Goal: Communication & Community: Answer question/provide support

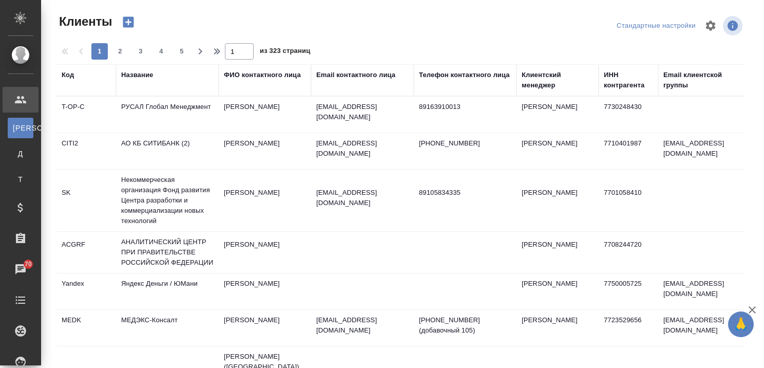
select select "RU"
click at [142, 73] on div "Название" at bounding box center [137, 75] width 32 height 10
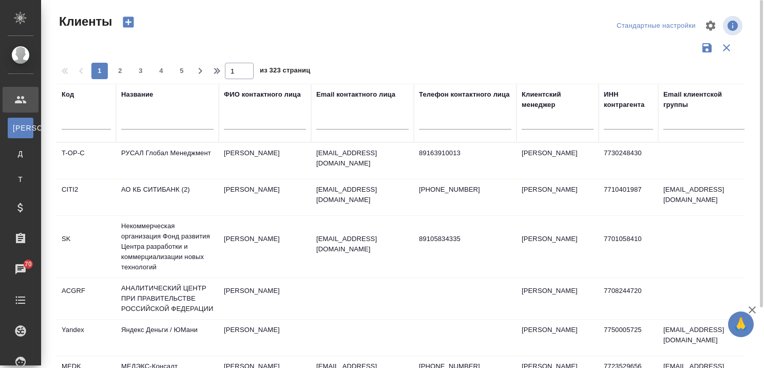
click at [148, 118] on input "text" at bounding box center [167, 123] width 92 height 13
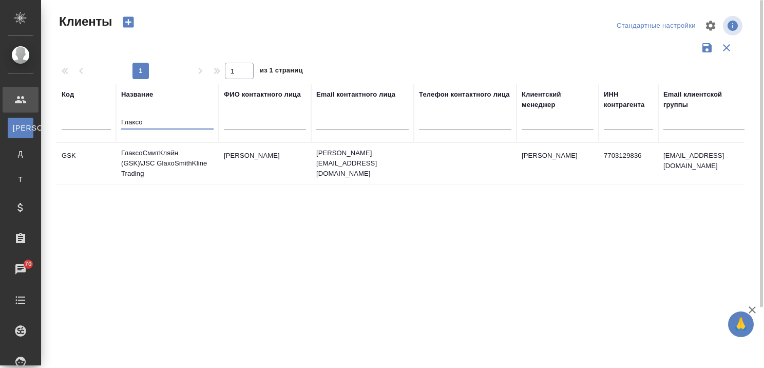
type input "Глаксо"
click at [166, 157] on td "ГлаксоСмитКляйн (GSK)\JSC GlaxoSmithKline Trading" at bounding box center [167, 163] width 103 height 41
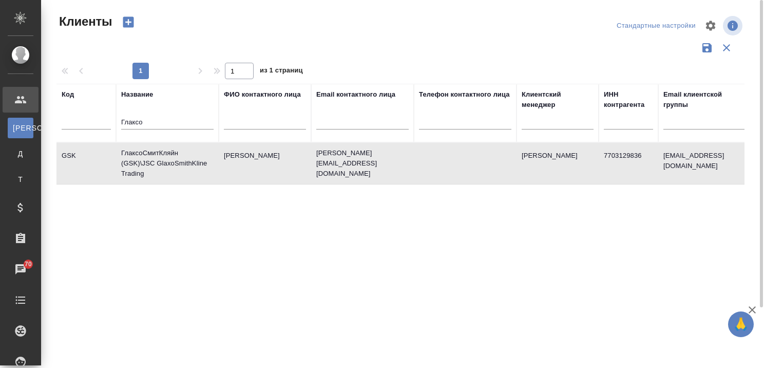
click at [166, 157] on td "ГлаксоСмитКляйн (GSK)\JSC GlaxoSmithKline Trading" at bounding box center [167, 163] width 103 height 41
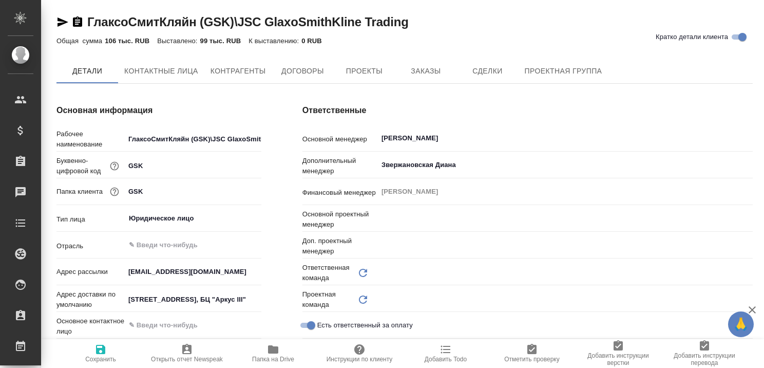
type input "(OTP) Общество с ограниченной ответственностью «Вектор Развития»"
type textarea "x"
type input "VIP клиенты"
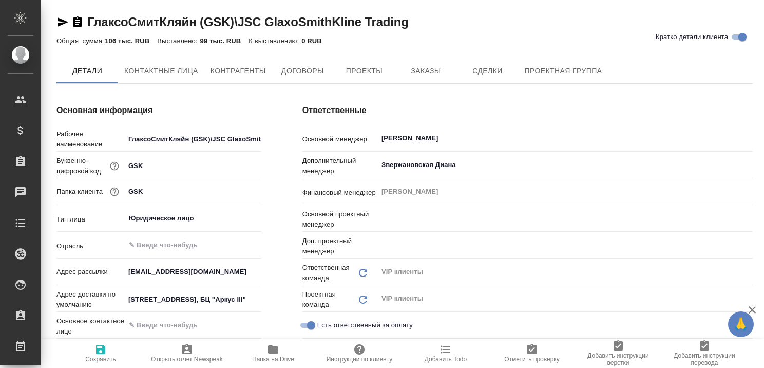
type textarea "x"
type input "Грабко Мария"
type input "Горшкова Валентина"
type textarea "x"
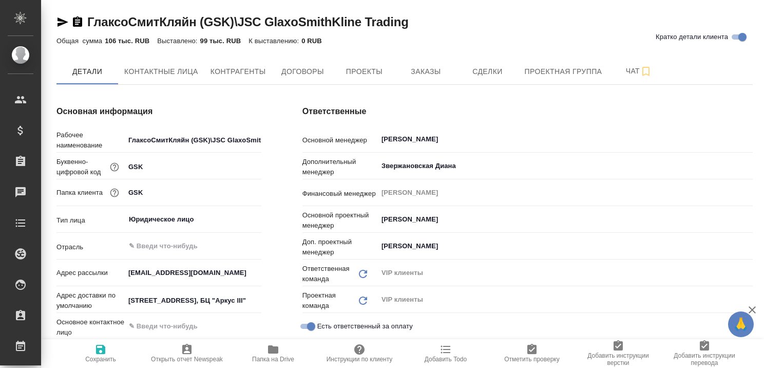
type textarea "x"
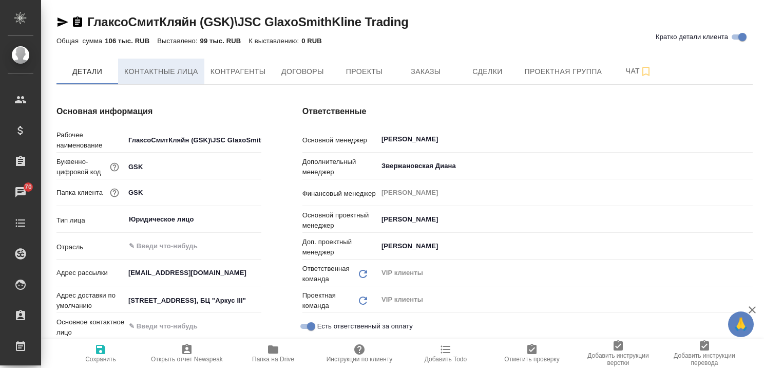
click at [181, 72] on span "Контактные лица" at bounding box center [161, 71] width 74 height 13
select select "RU"
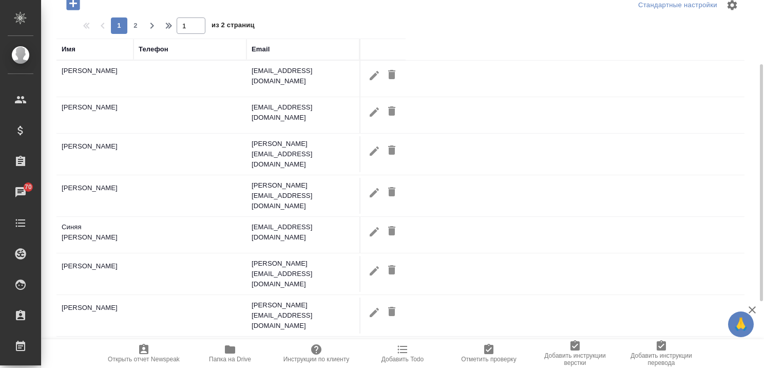
scroll to position [48, 0]
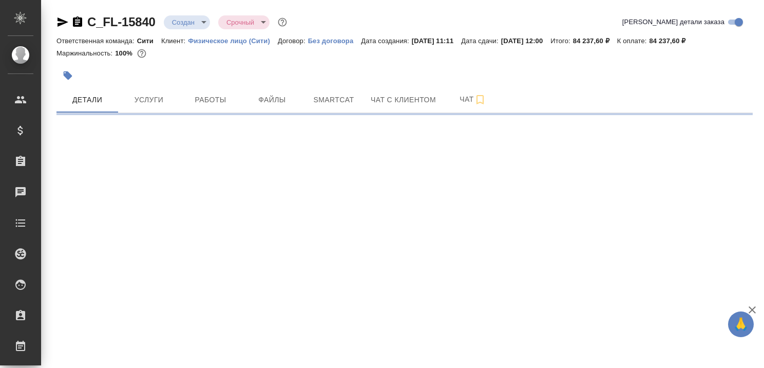
select select "RU"
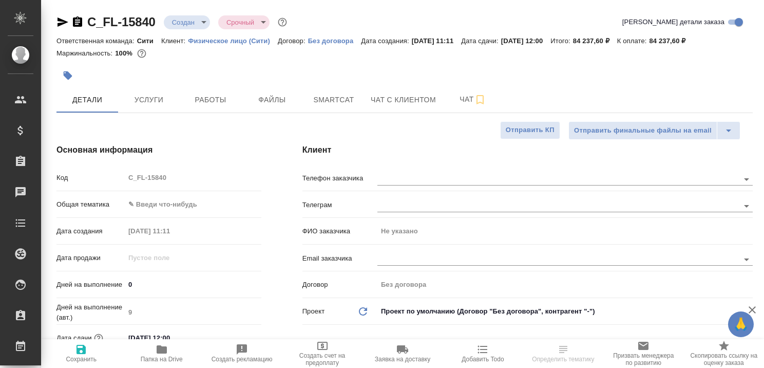
type textarea "x"
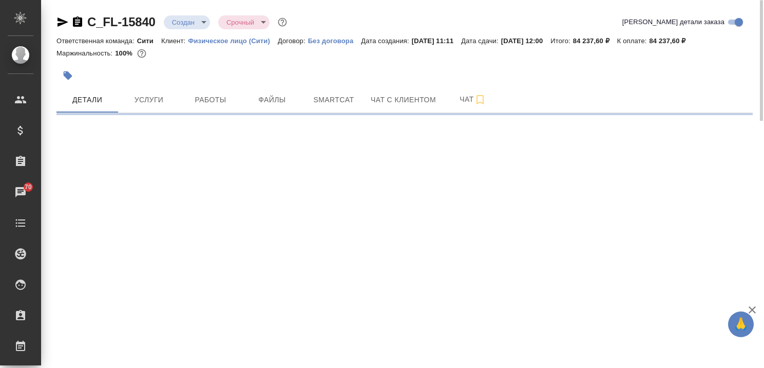
select select "RU"
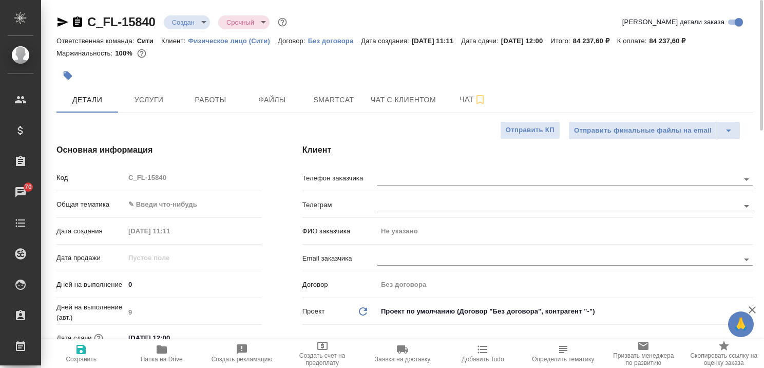
type textarea "x"
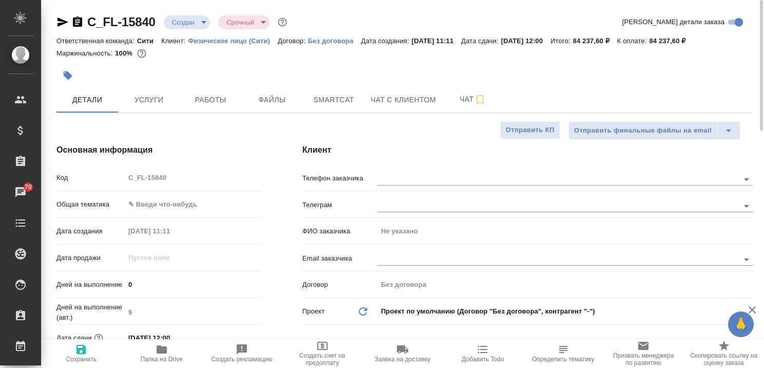
type textarea "x"
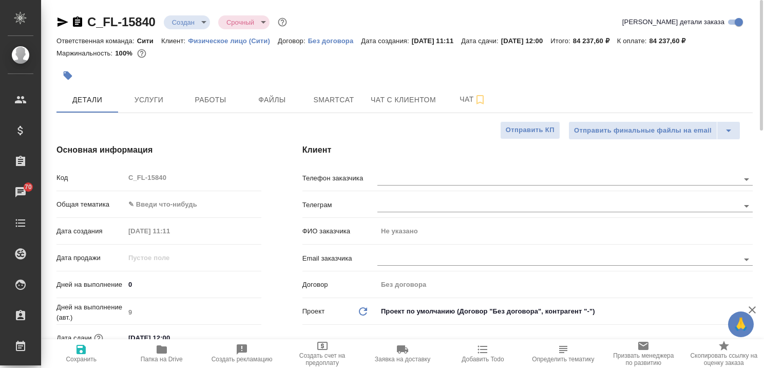
type textarea "x"
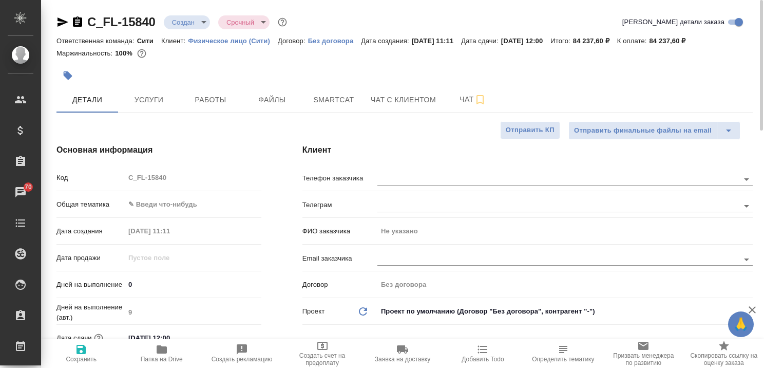
type textarea "x"
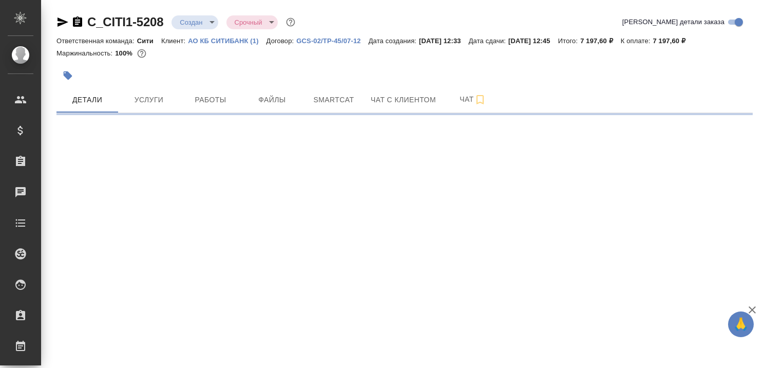
select select "RU"
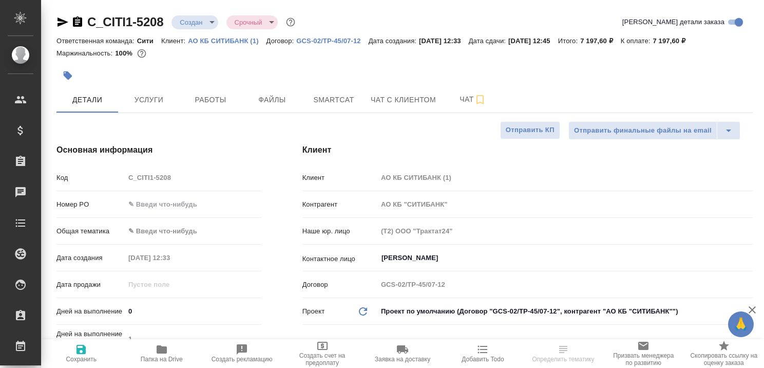
type textarea "x"
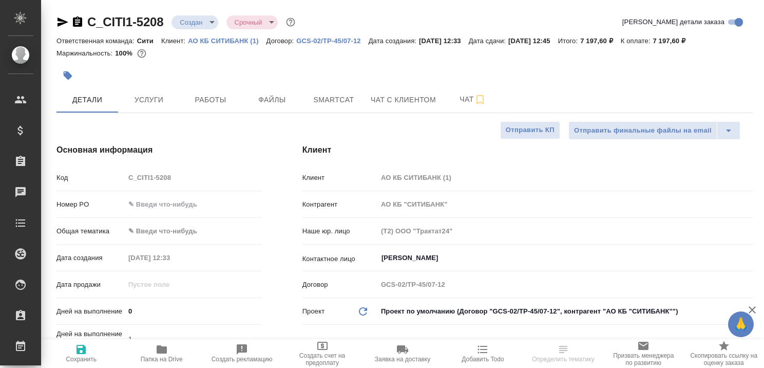
type textarea "x"
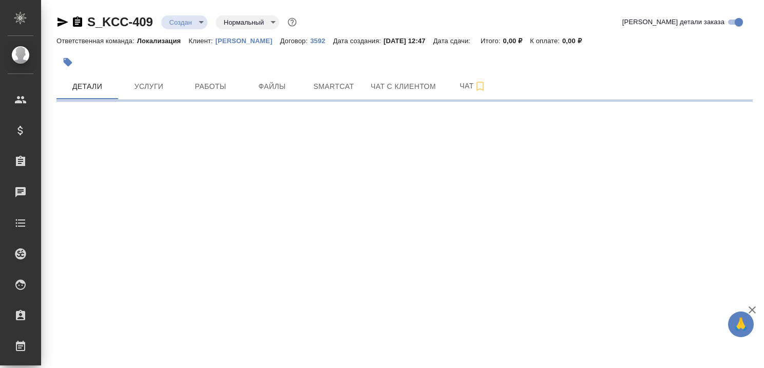
select select "RU"
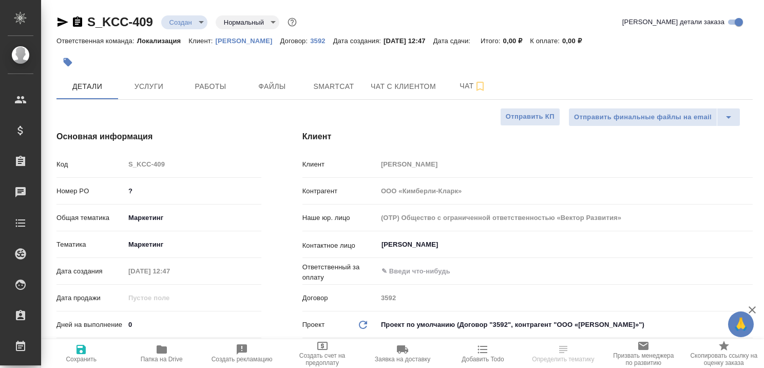
type textarea "x"
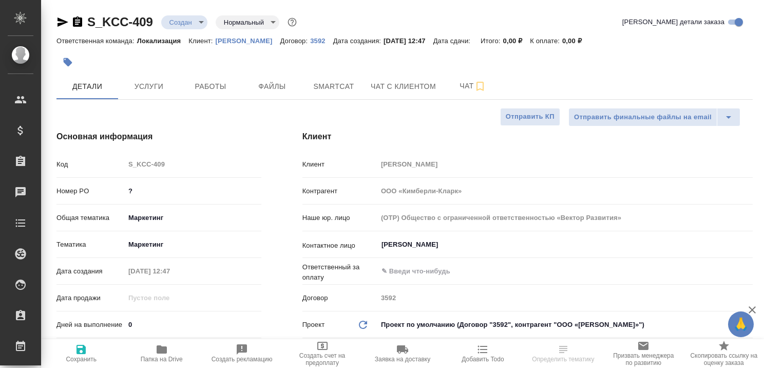
type textarea "x"
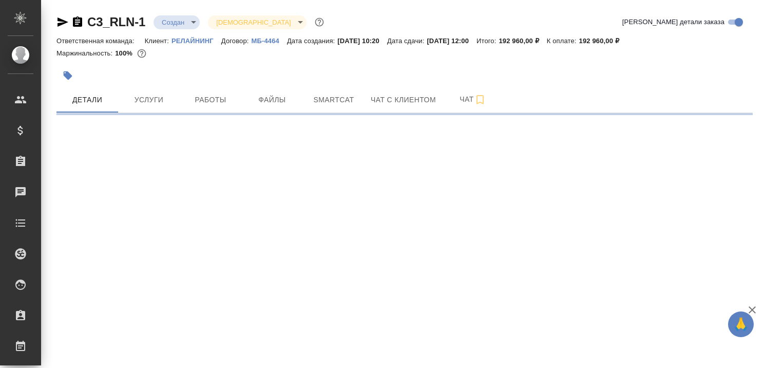
select select "RU"
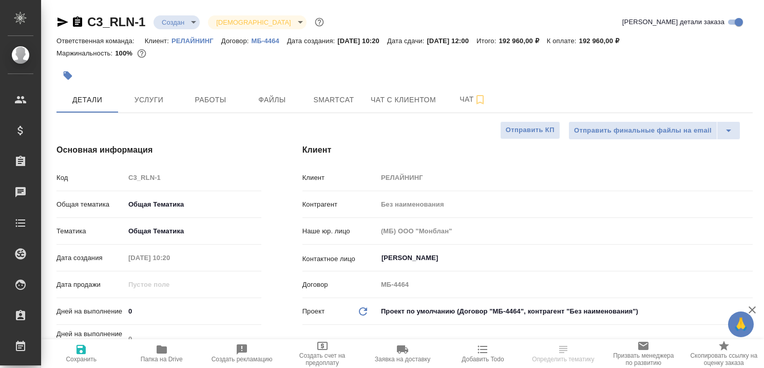
type textarea "x"
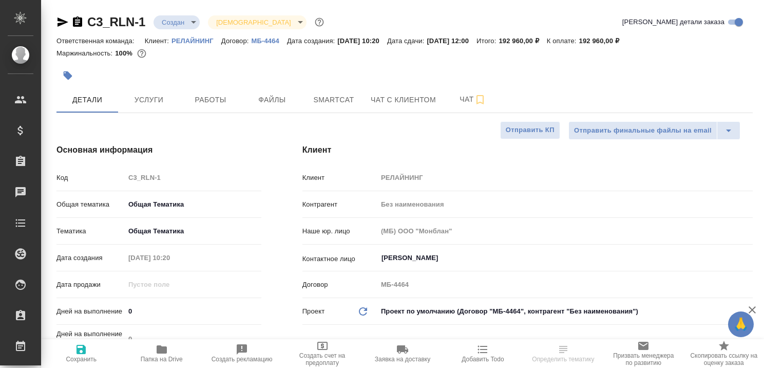
type textarea "x"
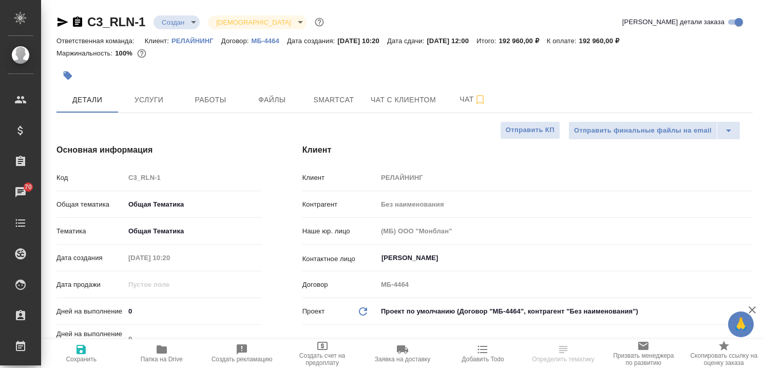
type textarea "x"
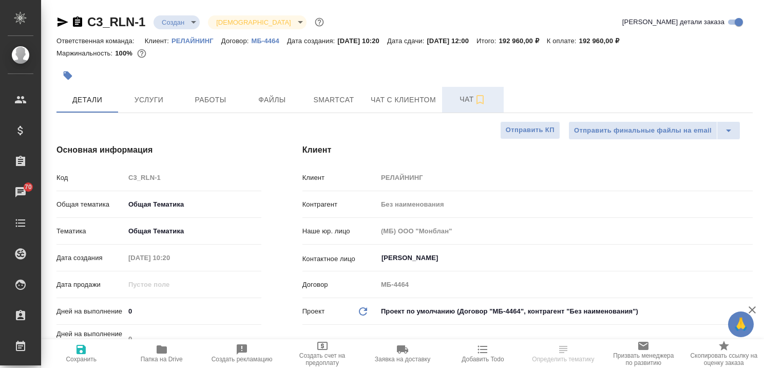
select select "RU"
type textarea "x"
click at [397, 102] on span "Чат с клиентом" at bounding box center [403, 99] width 65 height 13
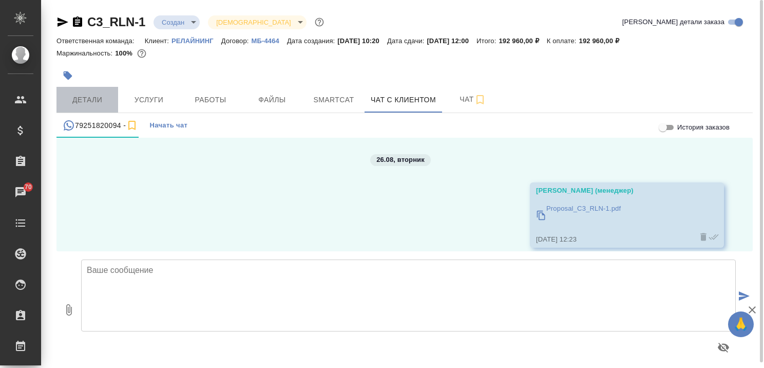
click at [96, 101] on span "Детали" at bounding box center [87, 99] width 49 height 13
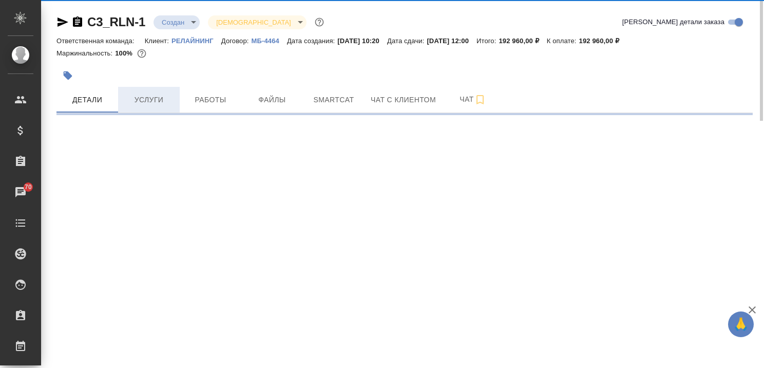
select select "RU"
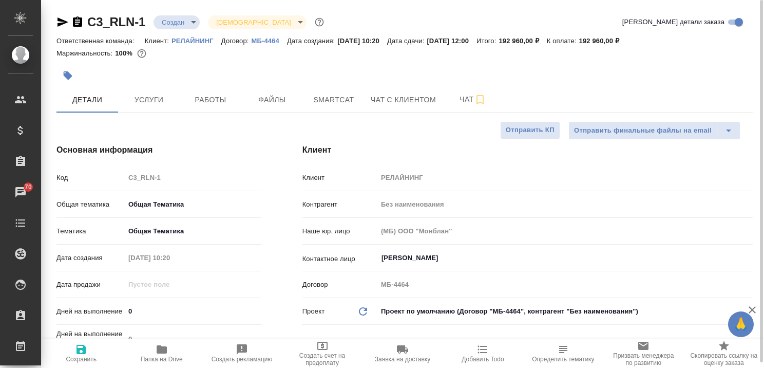
type textarea "x"
click at [411, 101] on span "Чат с клиентом" at bounding box center [403, 99] width 65 height 13
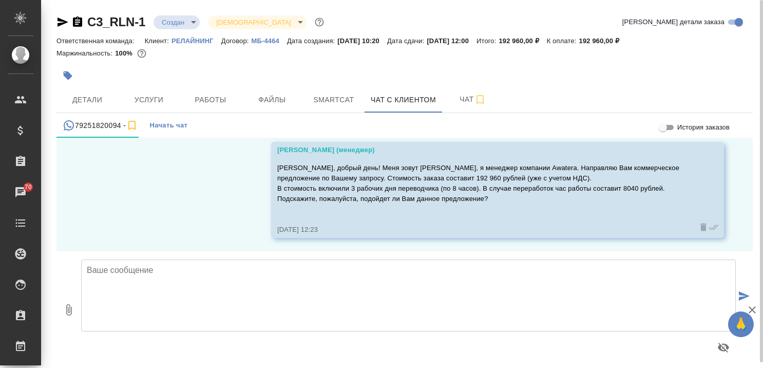
scroll to position [123, 0]
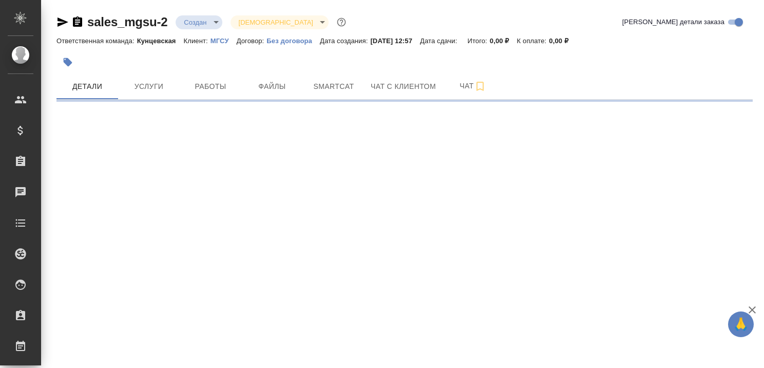
select select "RU"
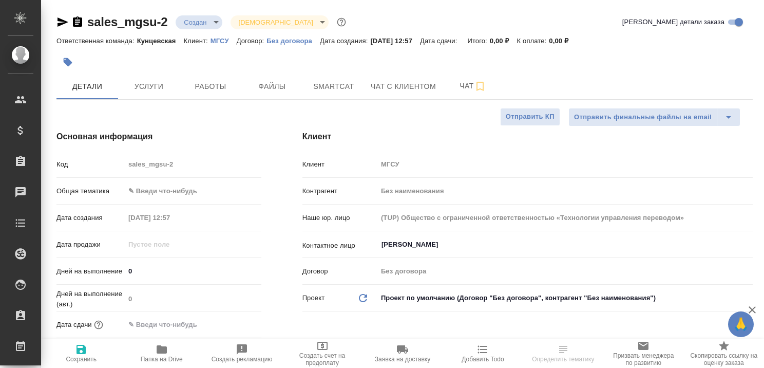
type textarea "x"
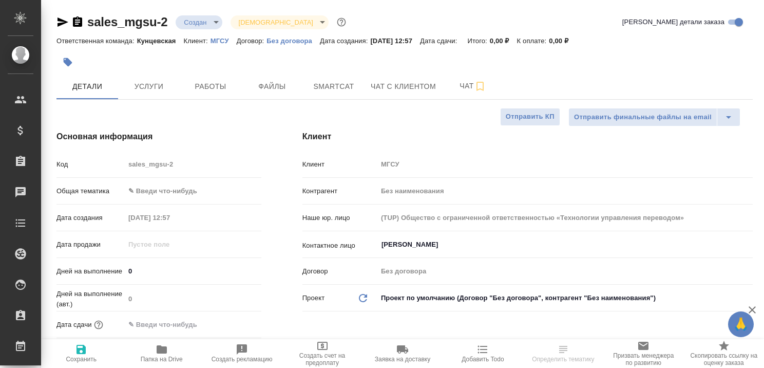
type textarea "x"
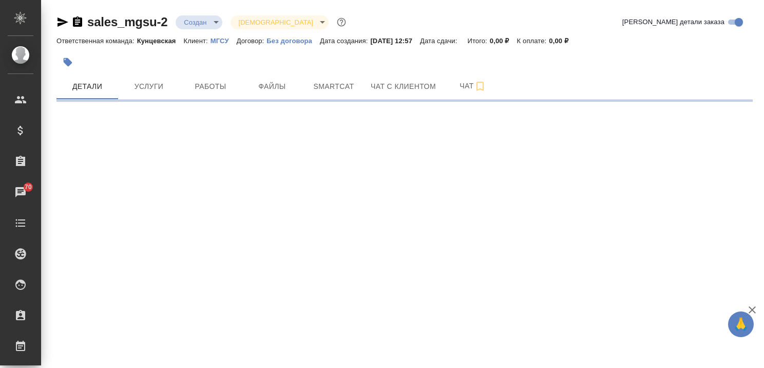
select select "RU"
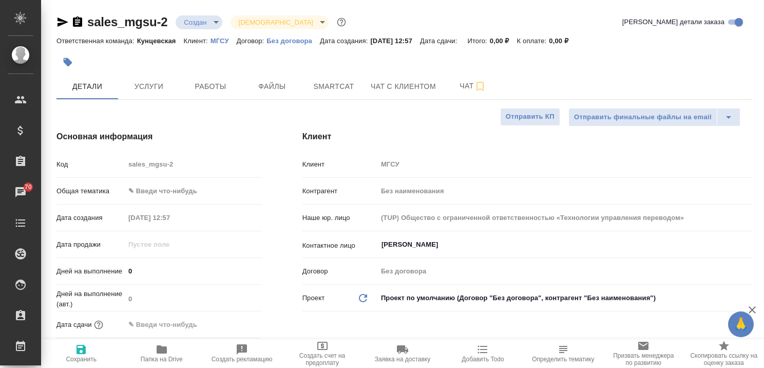
type textarea "x"
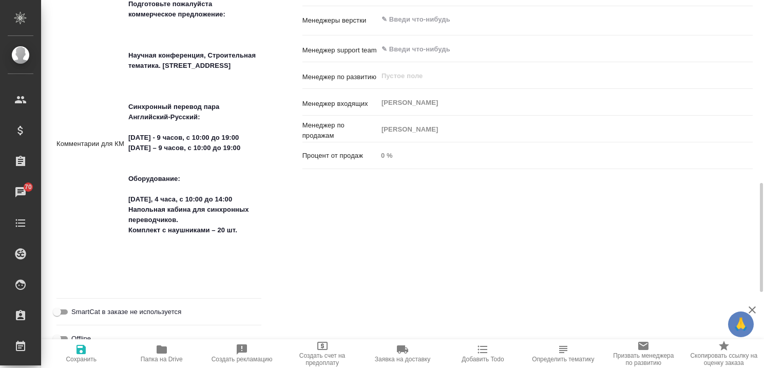
scroll to position [514, 0]
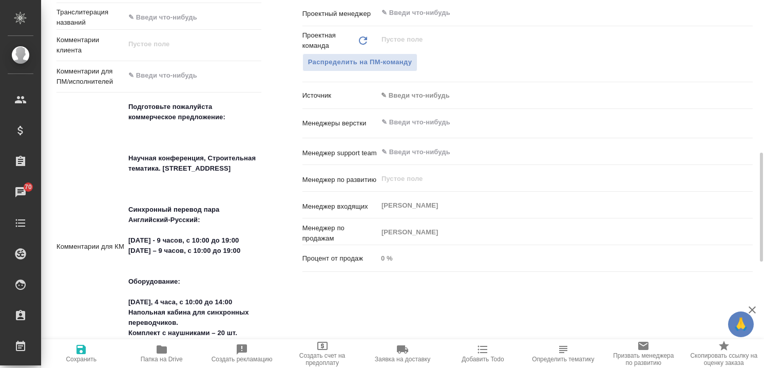
type textarea "x"
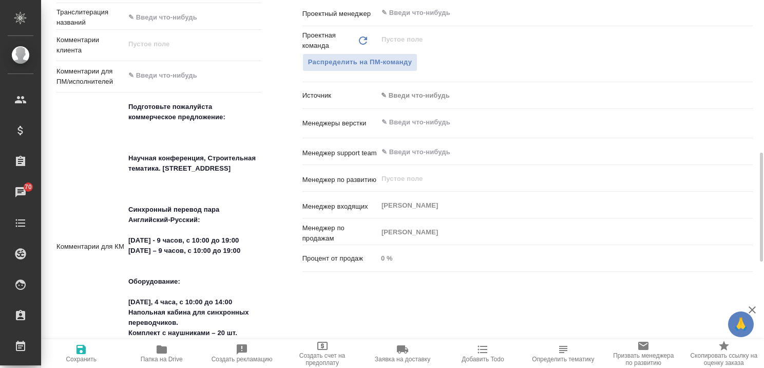
type textarea "x"
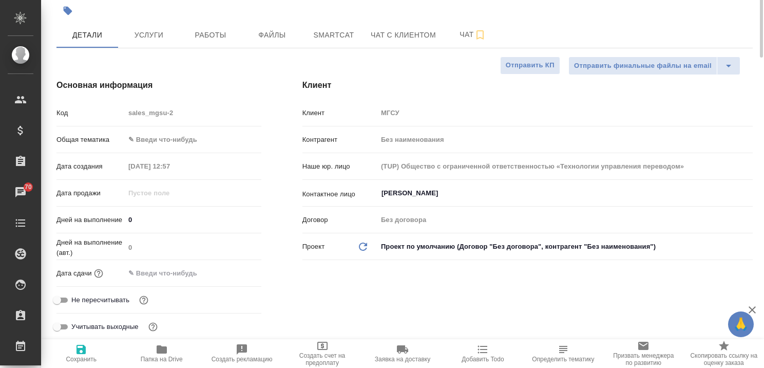
scroll to position [0, 0]
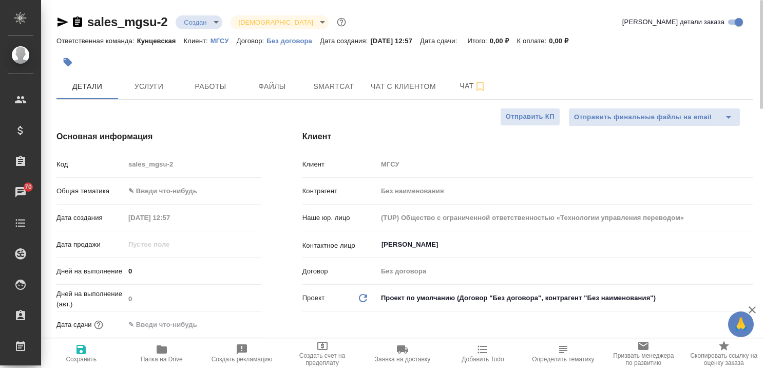
click at [216, 41] on p "МГСУ" at bounding box center [224, 41] width 26 height 8
type textarea "x"
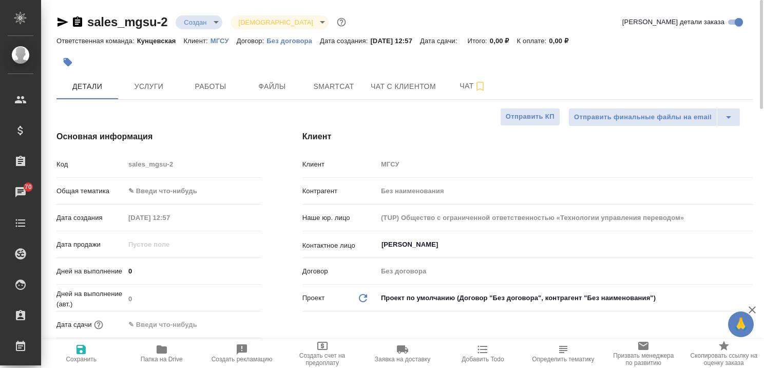
type textarea "x"
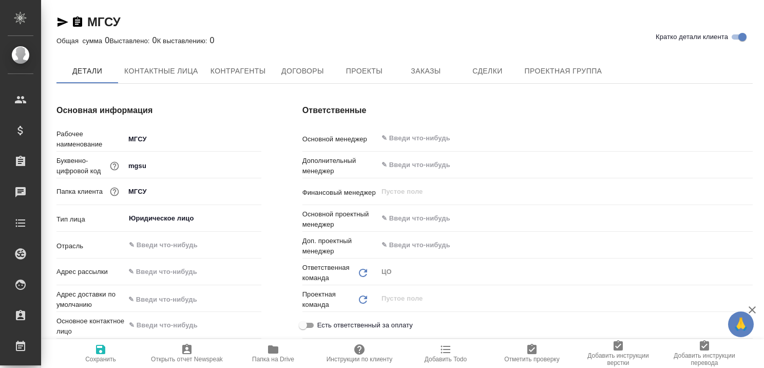
type textarea "x"
click at [422, 68] on span "Заказы" at bounding box center [425, 71] width 49 height 13
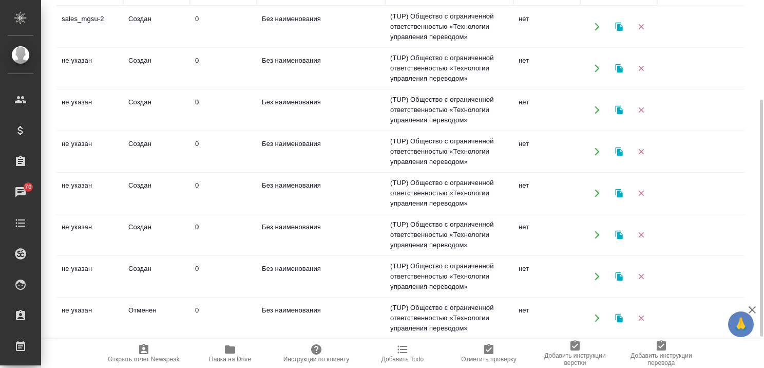
scroll to position [202, 0]
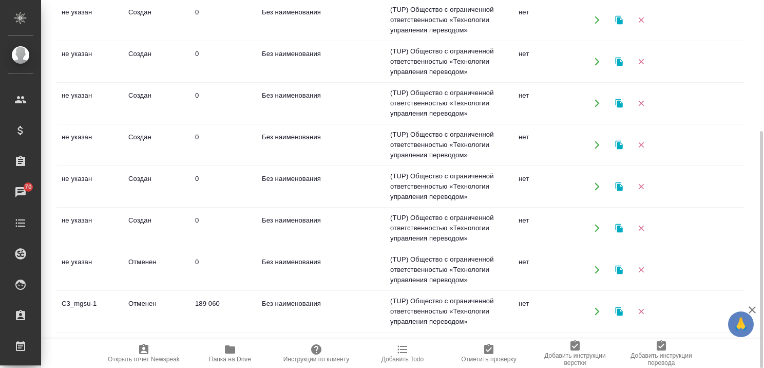
click at [147, 301] on td "Отменен" at bounding box center [156, 311] width 67 height 36
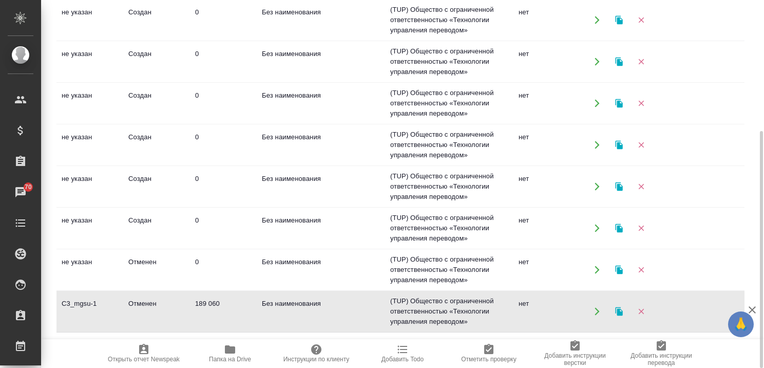
click at [147, 301] on td "Отменен" at bounding box center [156, 311] width 67 height 36
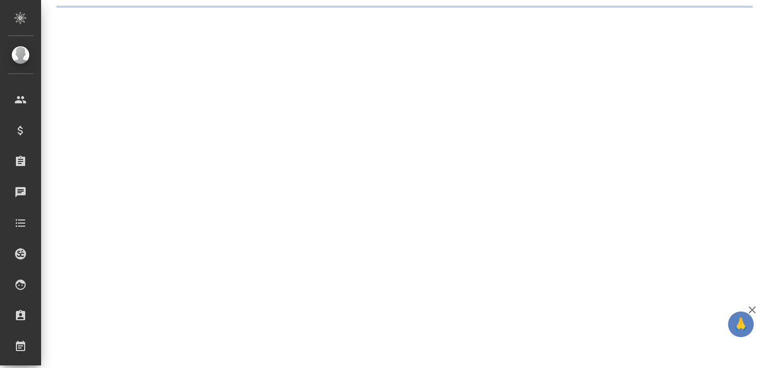
select select "RU"
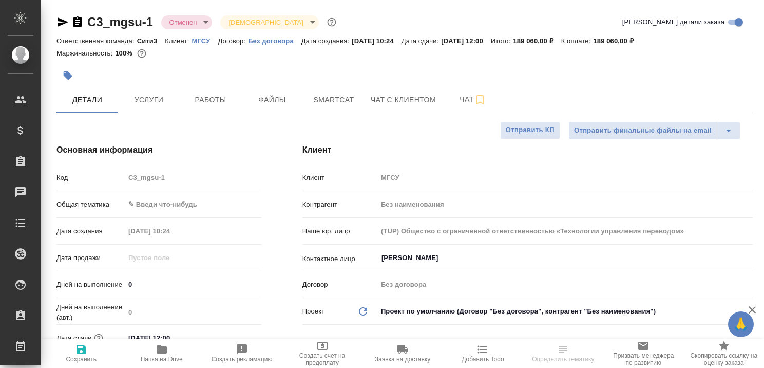
type textarea "x"
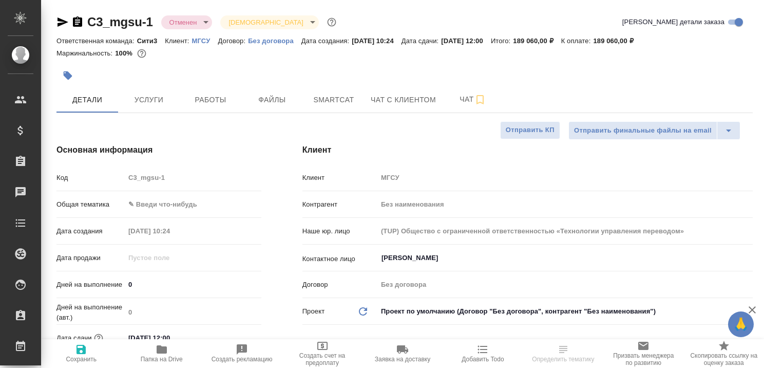
type textarea "x"
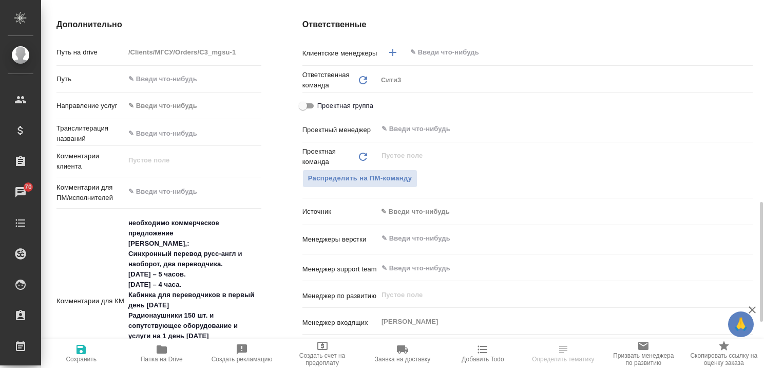
scroll to position [514, 0]
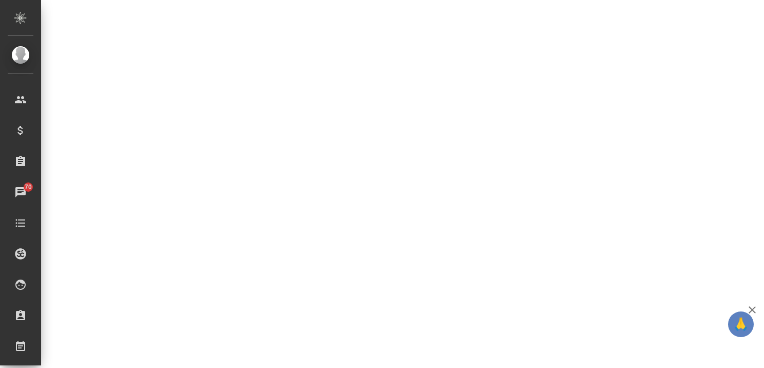
select select "RU"
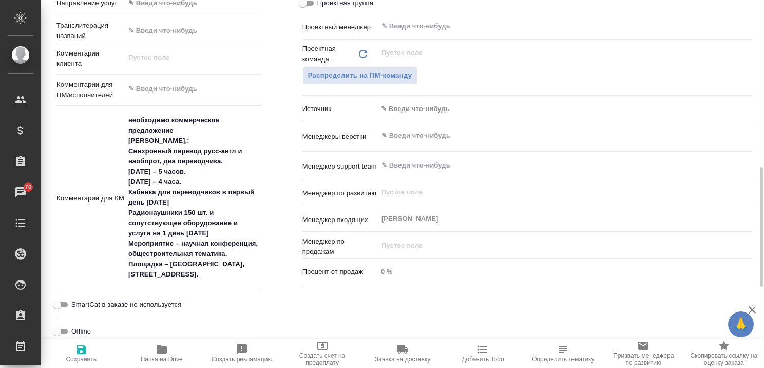
type textarea "x"
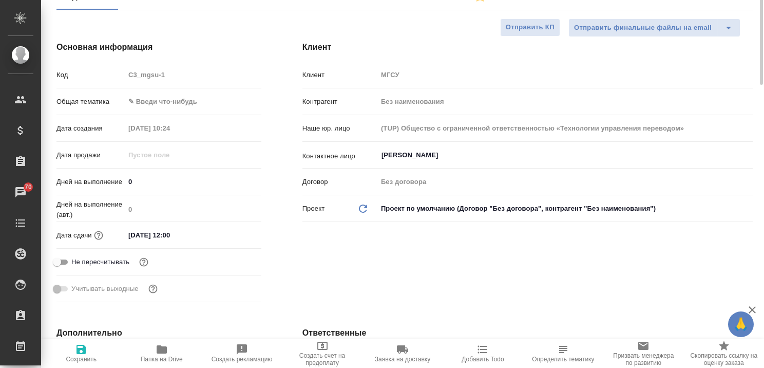
scroll to position [0, 0]
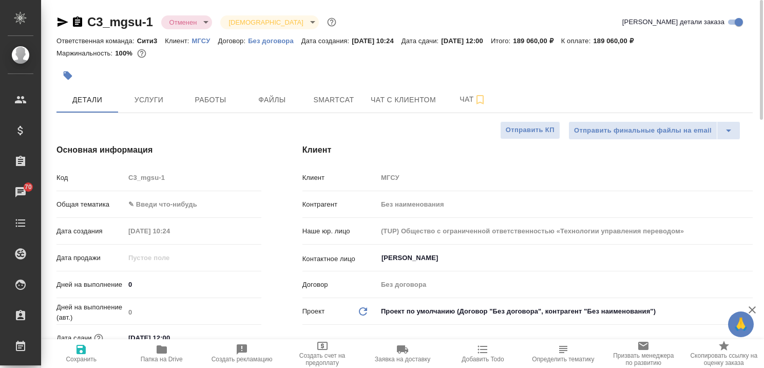
type textarea "x"
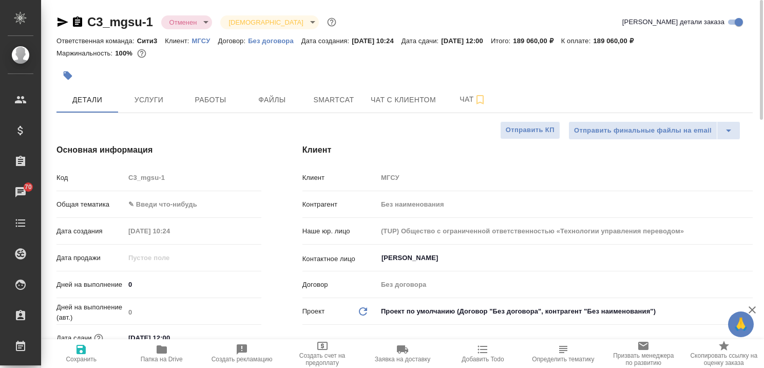
type textarea "x"
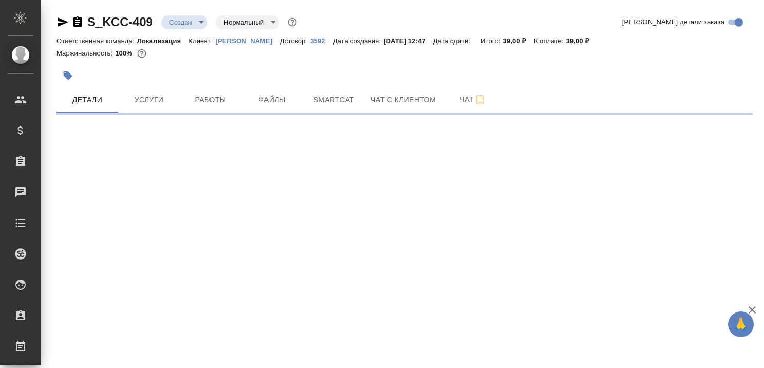
select select "RU"
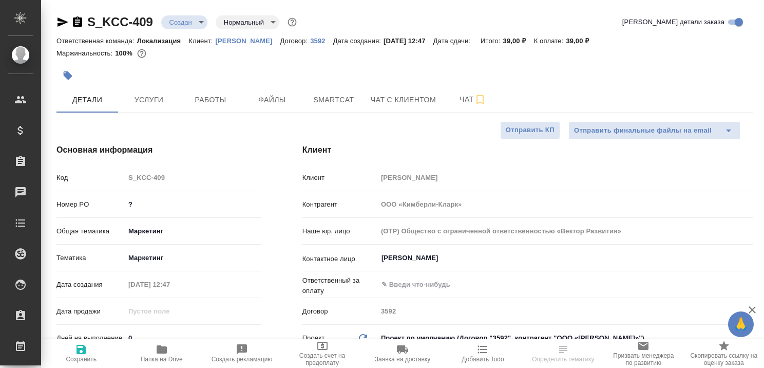
type textarea "x"
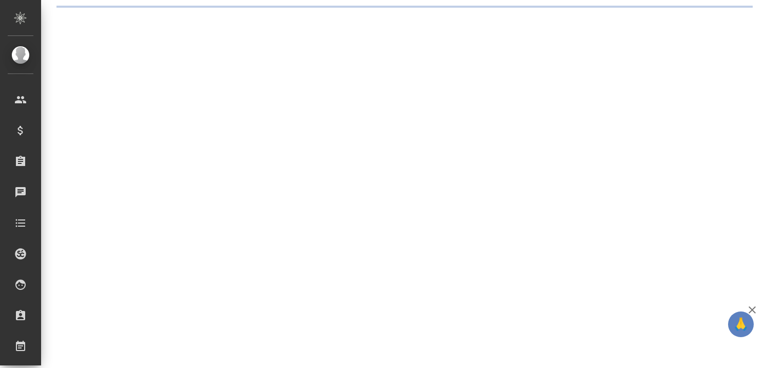
select select "RU"
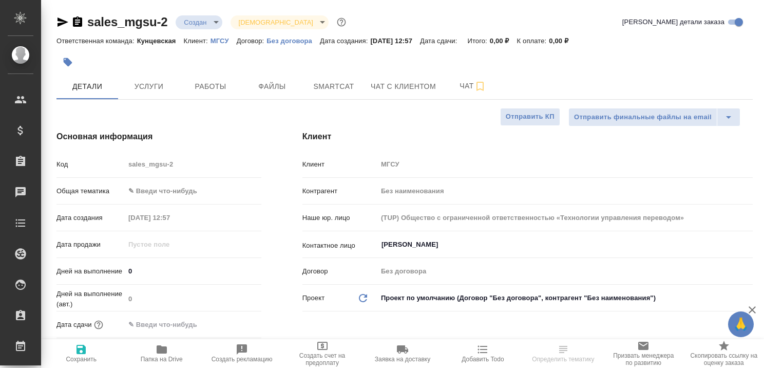
type textarea "x"
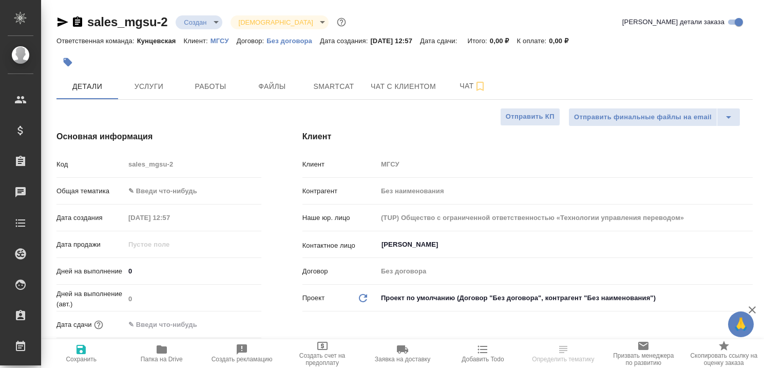
type textarea "x"
select select "RU"
type textarea "x"
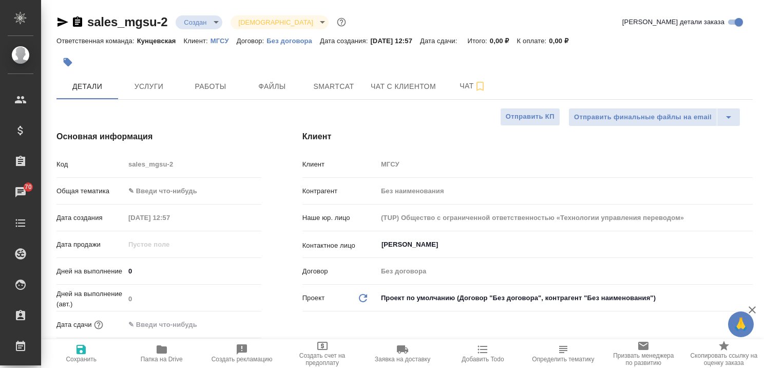
type textarea "x"
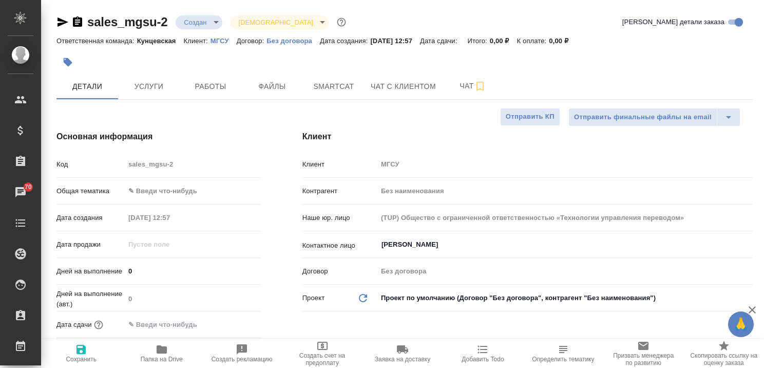
type textarea "x"
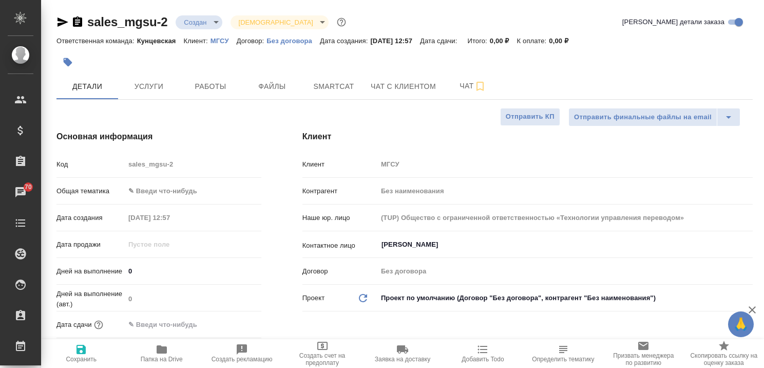
type textarea "x"
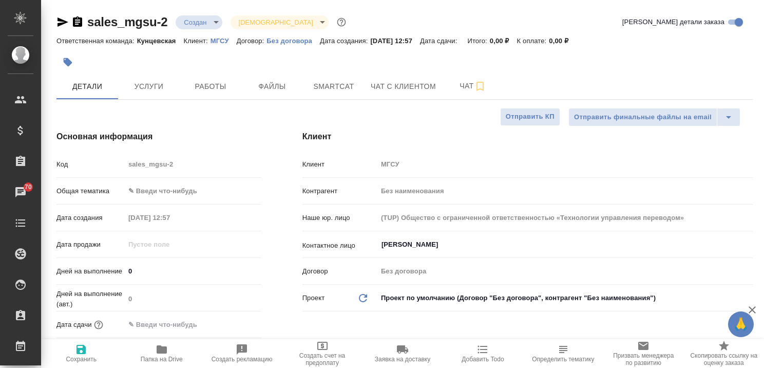
type textarea "x"
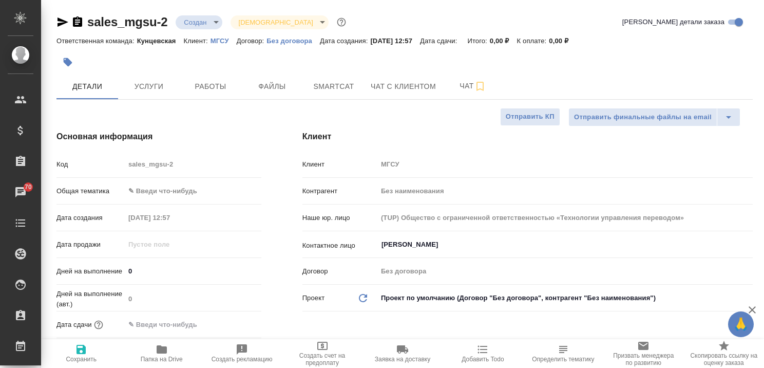
type textarea "x"
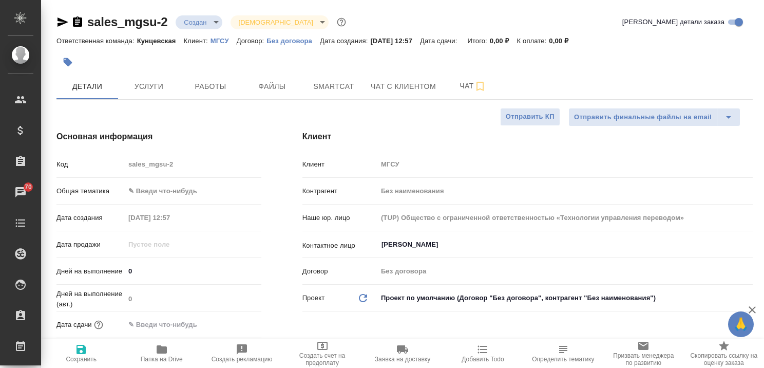
type textarea "x"
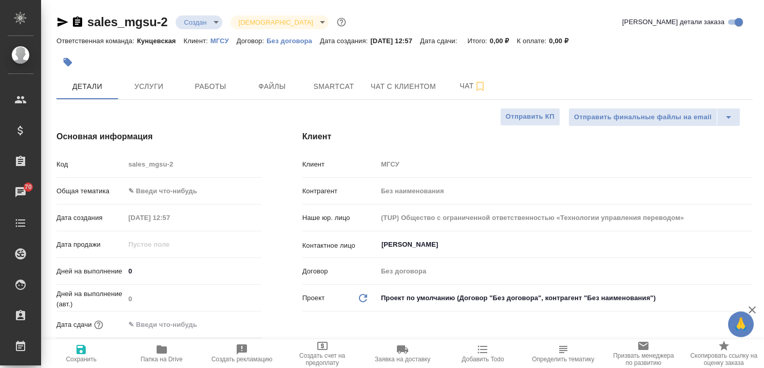
type textarea "x"
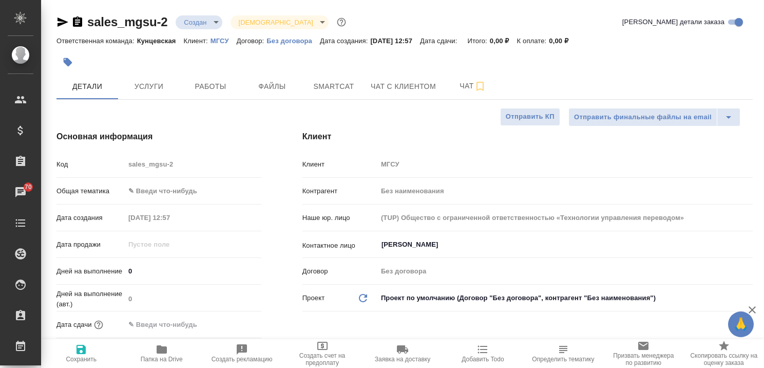
type textarea "x"
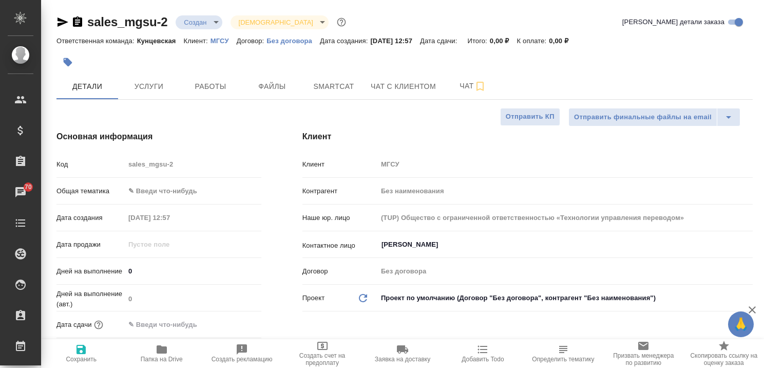
type textarea "x"
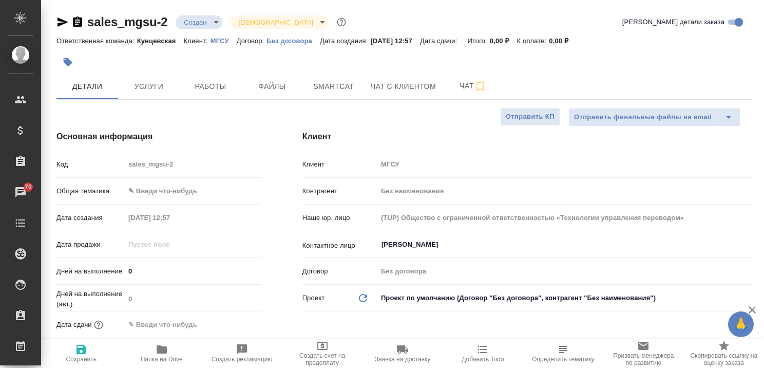
type textarea "x"
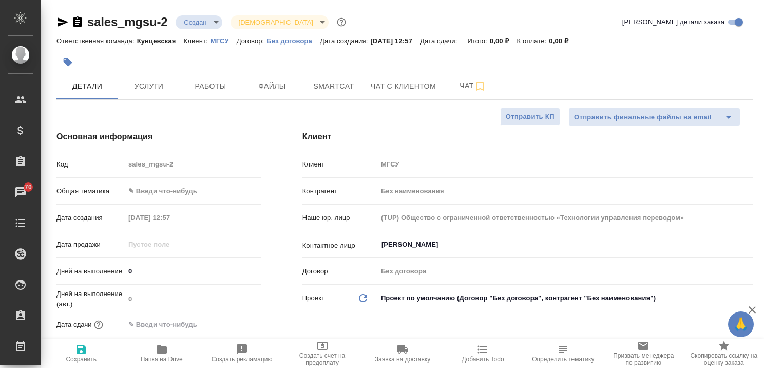
type textarea "x"
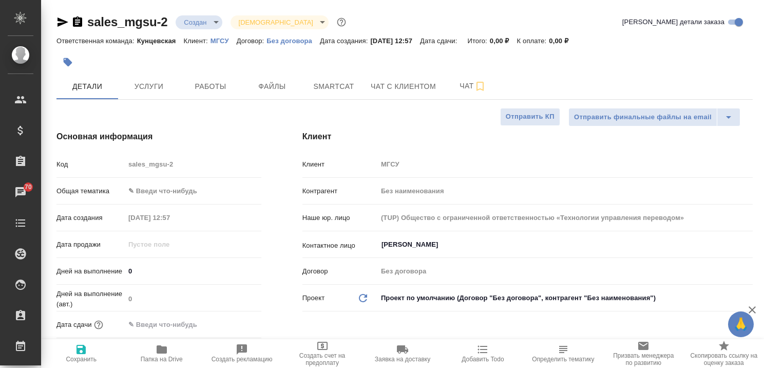
type textarea "x"
click at [223, 42] on p "МГСУ" at bounding box center [224, 41] width 26 height 8
type textarea "x"
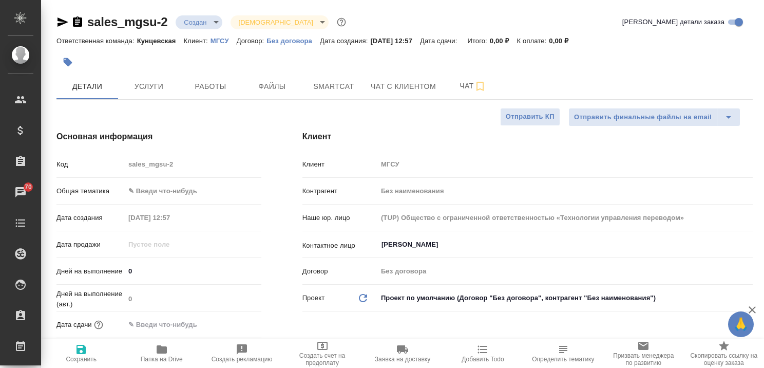
type textarea "x"
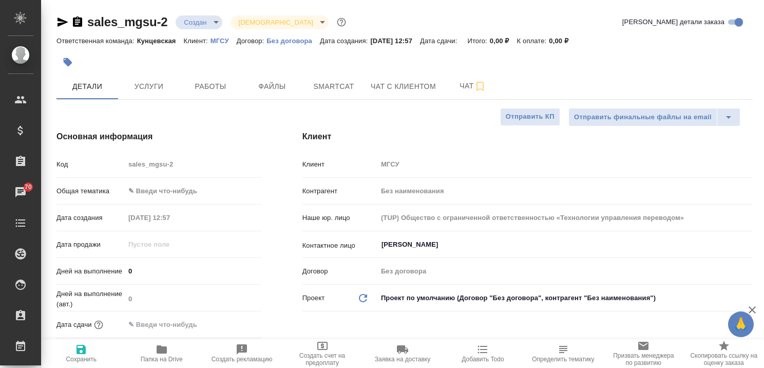
type textarea "x"
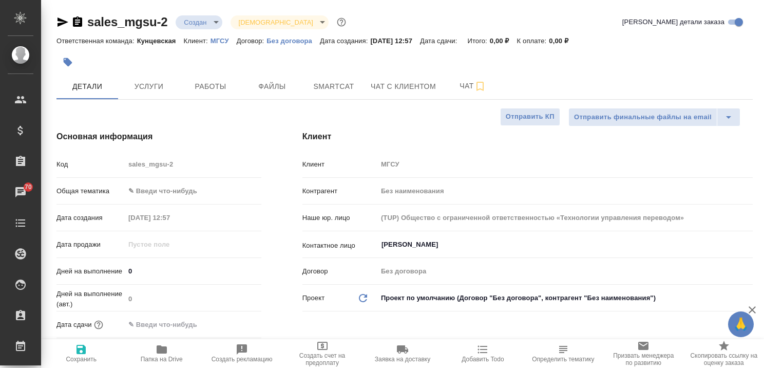
type textarea "x"
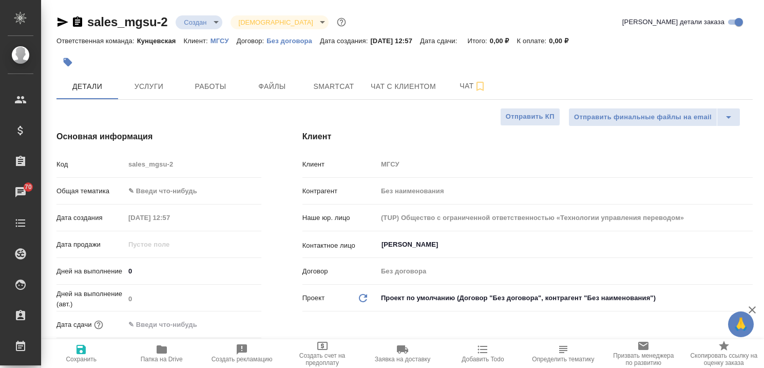
type textarea "x"
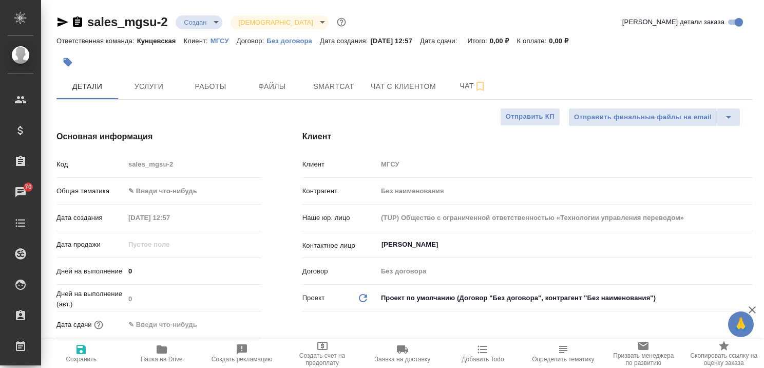
type textarea "x"
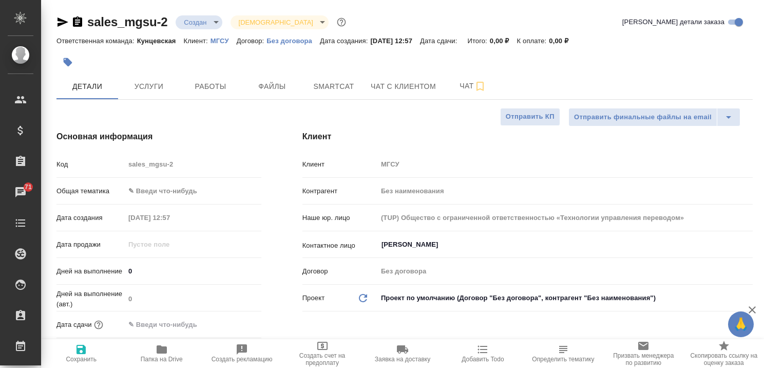
type textarea "x"
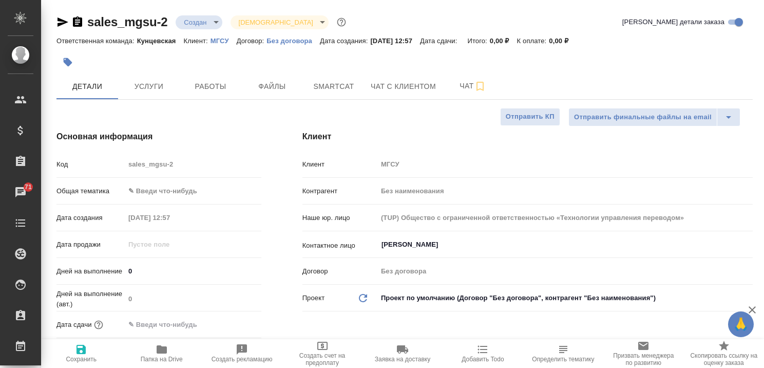
type textarea "x"
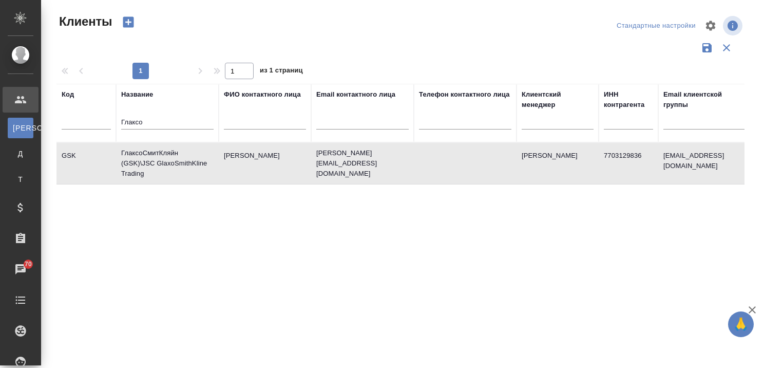
select select "RU"
drag, startPoint x: 163, startPoint y: 122, endPoint x: 111, endPoint y: 119, distance: 52.5
click at [113, 119] on tr "Код Название Глаксо ФИО контактного лица Email контактного лица Телефон контакт…" at bounding box center [445, 113] width 777 height 59
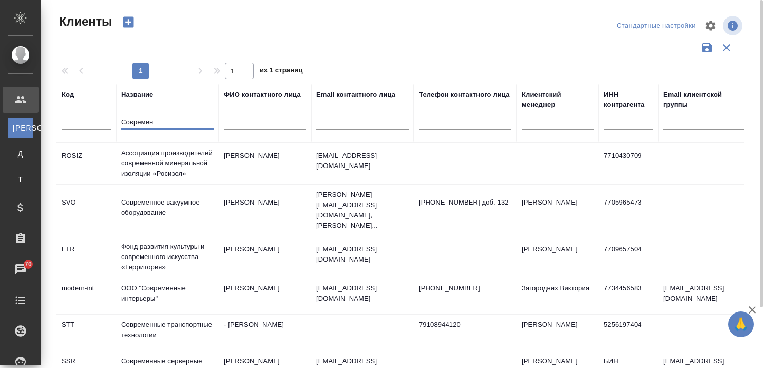
type input "Современ"
click at [164, 314] on td "Современные транспортные технологии" at bounding box center [167, 332] width 103 height 36
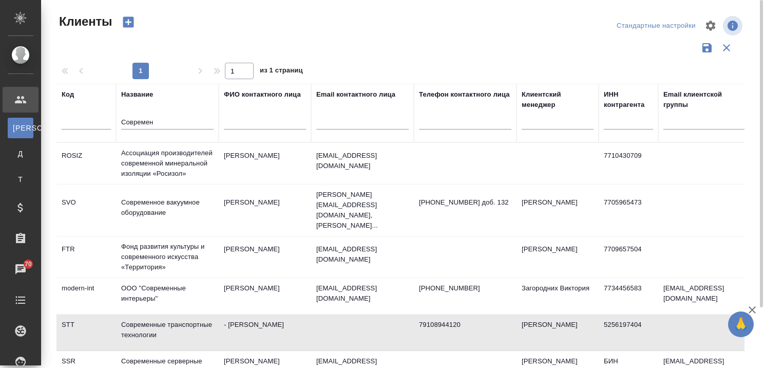
click at [164, 314] on td "Современные транспортные технологии" at bounding box center [167, 332] width 103 height 36
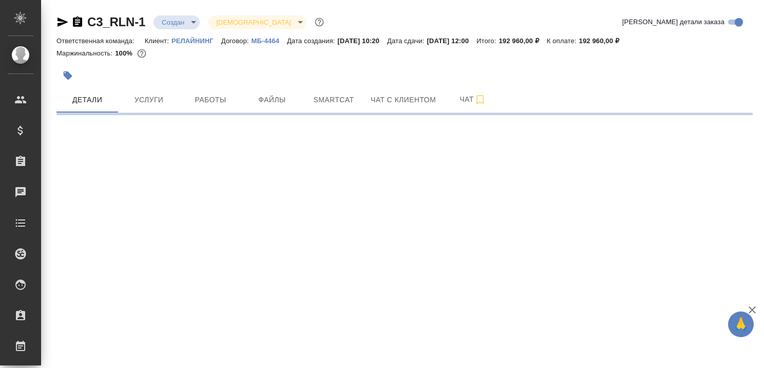
select select "RU"
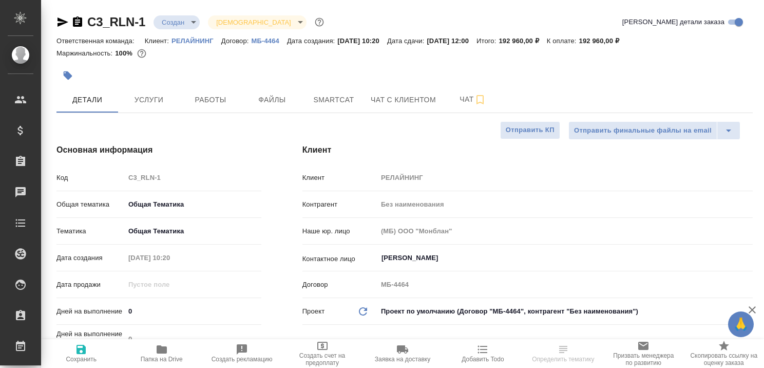
type textarea "x"
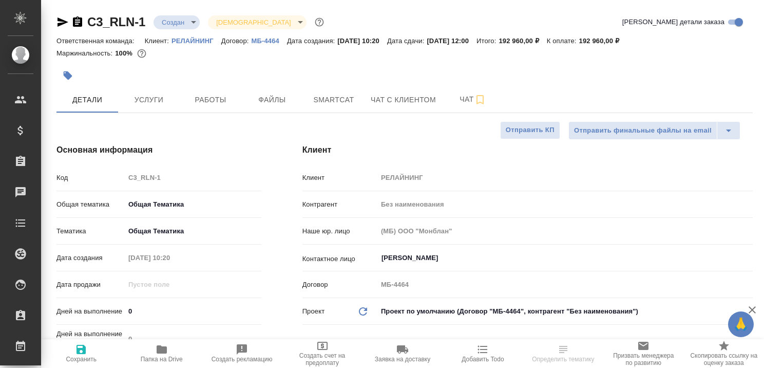
type textarea "x"
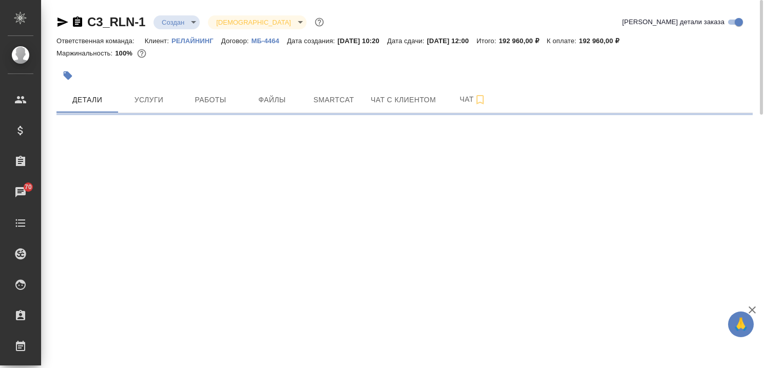
select select "RU"
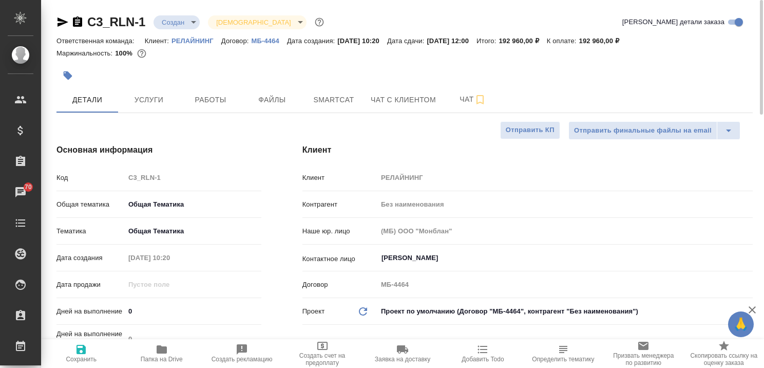
type textarea "x"
click at [193, 38] on p "РЕЛАЙНИНГ" at bounding box center [197, 41] width 50 height 8
type textarea "x"
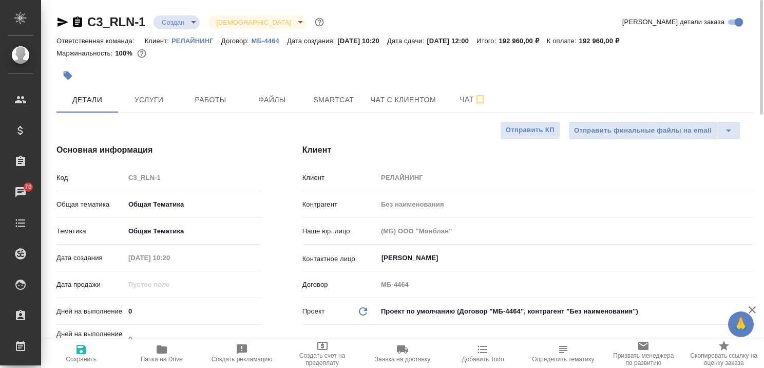
type textarea "x"
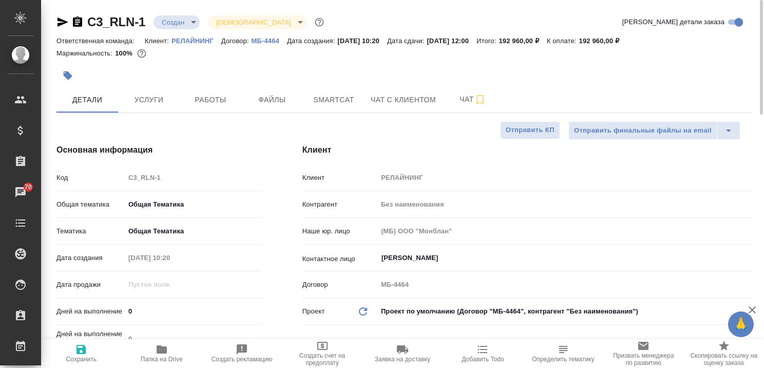
type textarea "x"
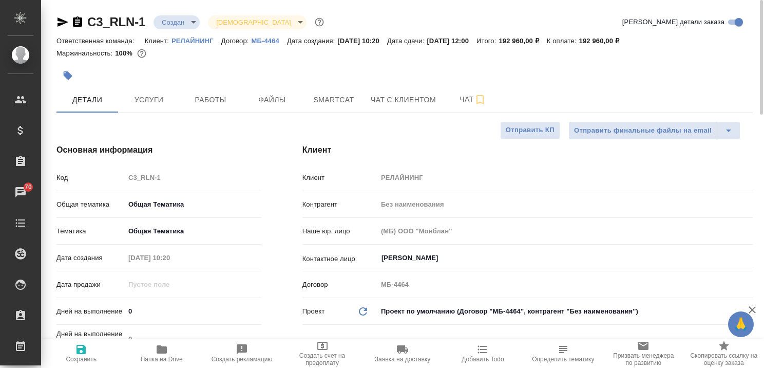
type textarea "x"
click at [395, 100] on span "Чат с клиентом" at bounding box center [403, 99] width 65 height 13
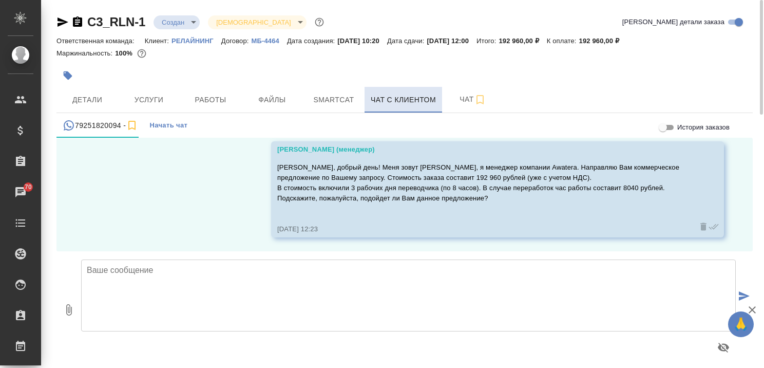
scroll to position [123, 0]
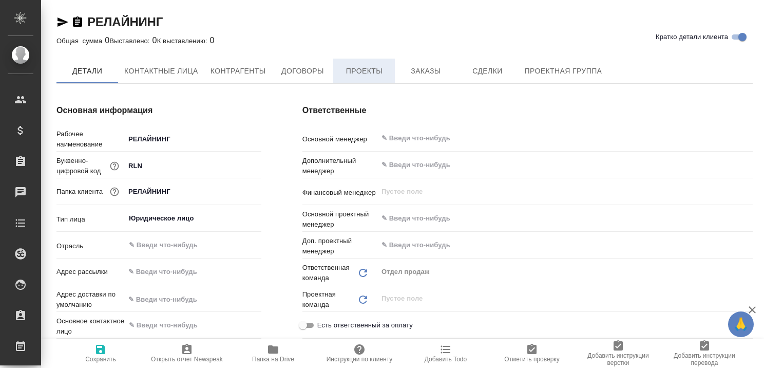
type textarea "x"
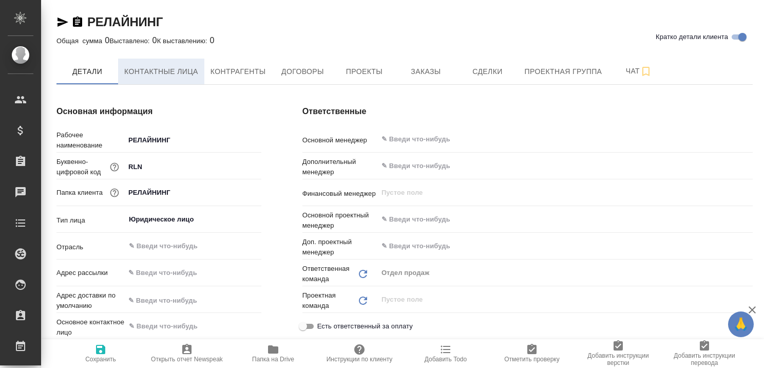
type textarea "x"
click at [175, 71] on span "Контактные лица" at bounding box center [161, 71] width 74 height 13
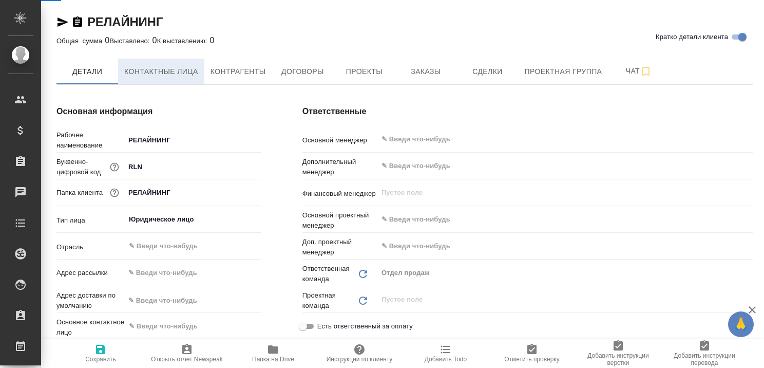
select select "RU"
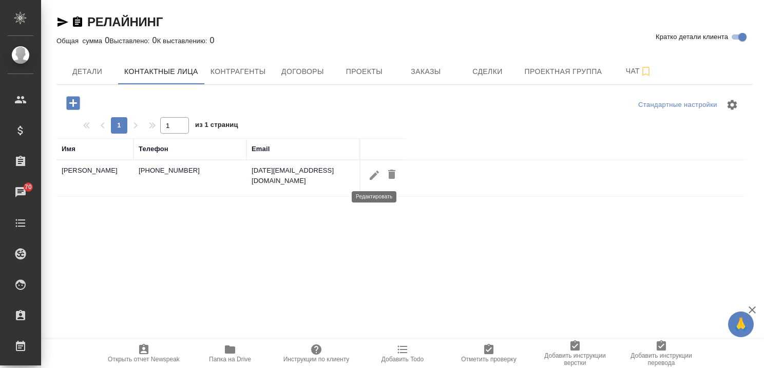
click at [372, 174] on icon "button" at bounding box center [374, 175] width 12 height 12
type input "Таисия"
type input "Алексеевна"
type input "Карелина"
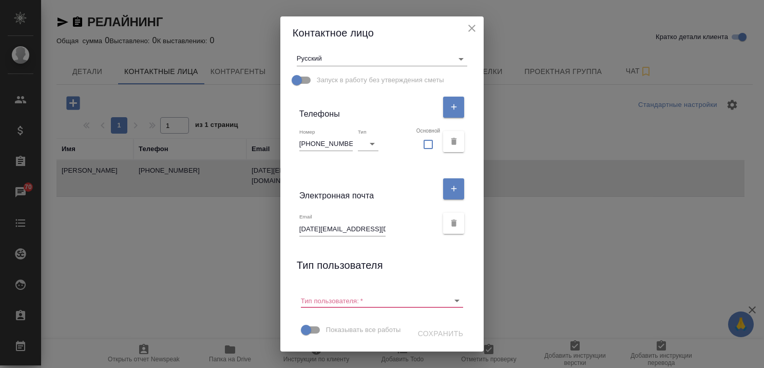
scroll to position [188, 0]
drag, startPoint x: 346, startPoint y: 121, endPoint x: 294, endPoint y: 127, distance: 52.2
click at [294, 127] on div "Номер +79251820094 Тип ​ Основной" at bounding box center [382, 141] width 179 height 35
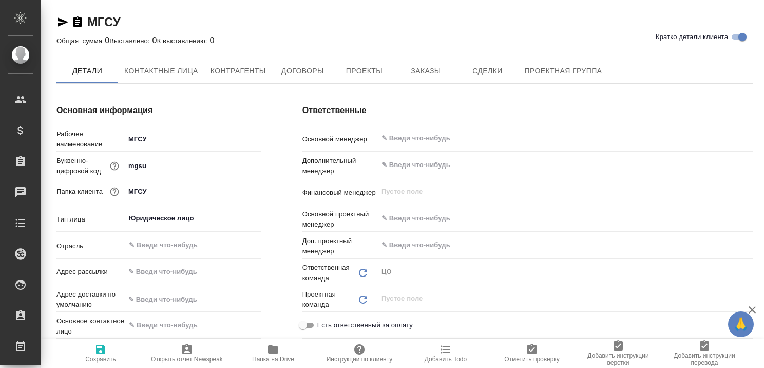
type textarea "x"
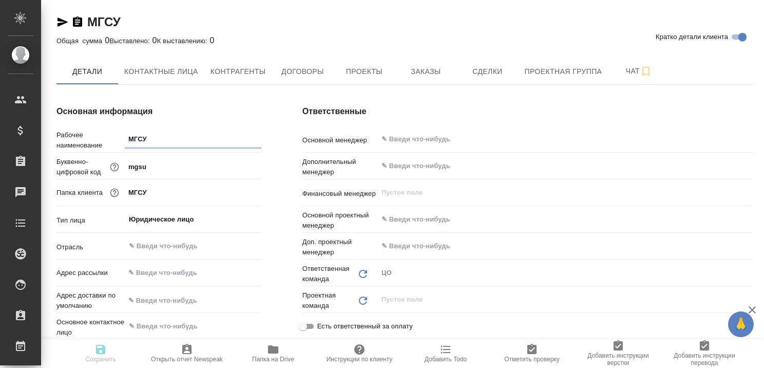
type textarea "x"
drag, startPoint x: 157, startPoint y: 138, endPoint x: 124, endPoint y: 141, distance: 33.1
click at [124, 141] on div "Рабочее наименование МГСУ" at bounding box center [159, 139] width 205 height 18
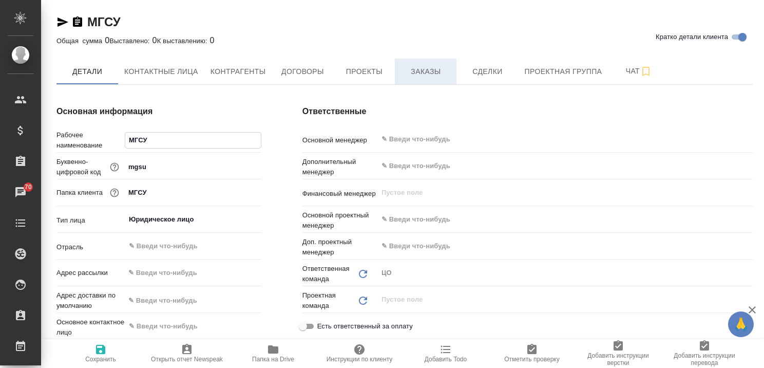
click at [425, 72] on span "Заказы" at bounding box center [425, 71] width 49 height 13
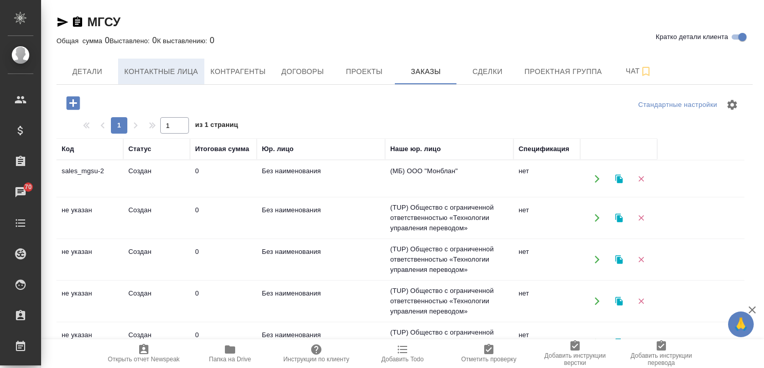
click at [181, 73] on span "Контактные лица" at bounding box center [161, 71] width 74 height 13
select select "RU"
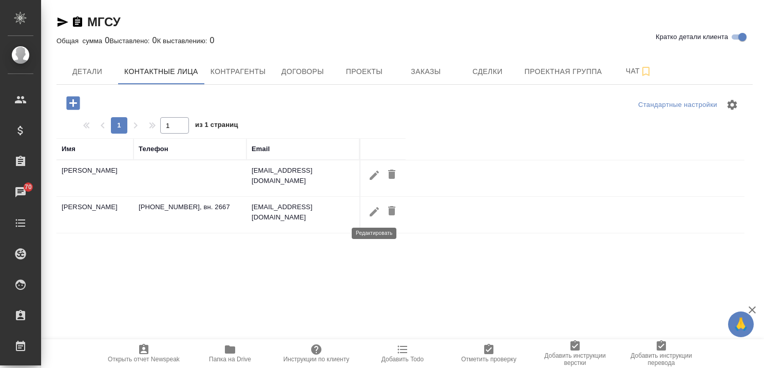
click at [369, 208] on icon "button" at bounding box center [374, 211] width 12 height 12
type input "Марат"
type input "Магомедсаламович"
type input "Магомедов"
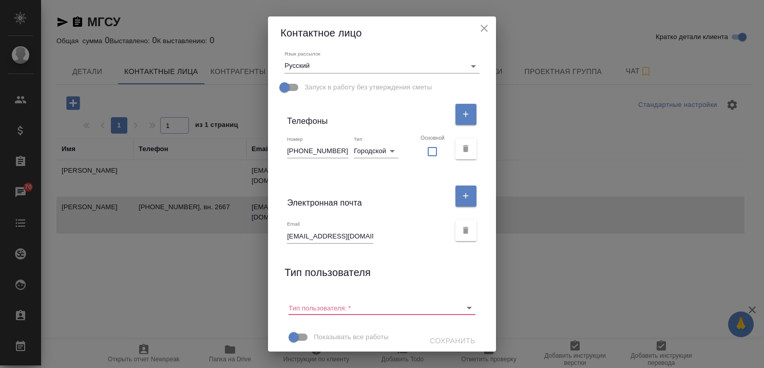
scroll to position [169, 0]
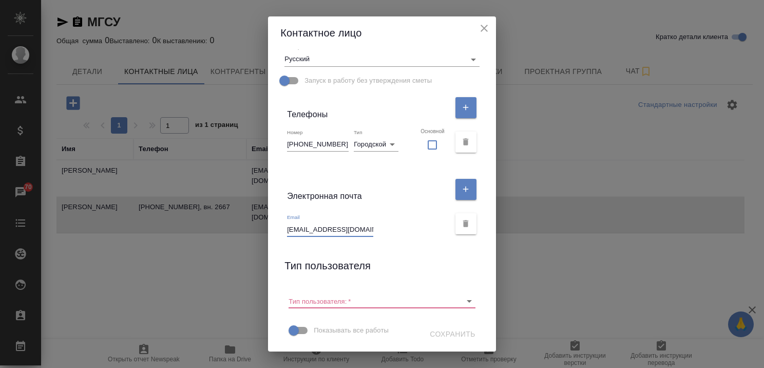
drag, startPoint x: 295, startPoint y: 229, endPoint x: 382, endPoint y: 226, distance: 86.9
click at [382, 226] on div "Email magomedovmm@mgsu.ru" at bounding box center [368, 225] width 163 height 23
click at [478, 29] on icon "close" at bounding box center [484, 28] width 12 height 12
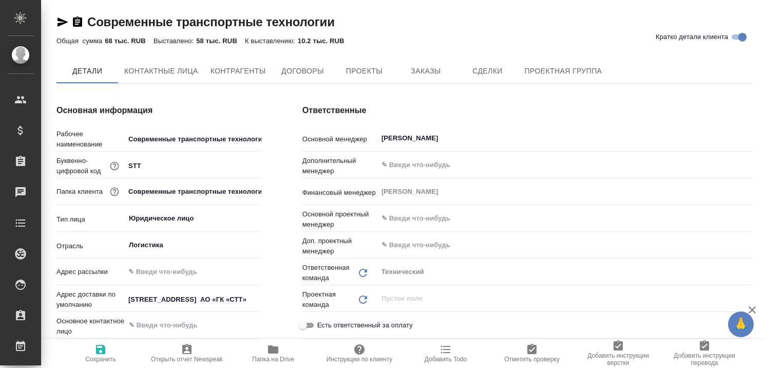
type textarea "x"
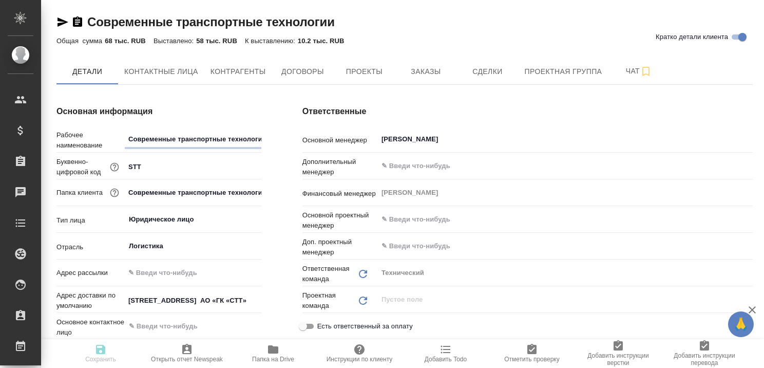
type textarea "x"
click at [414, 67] on span "Заказы" at bounding box center [425, 71] width 49 height 13
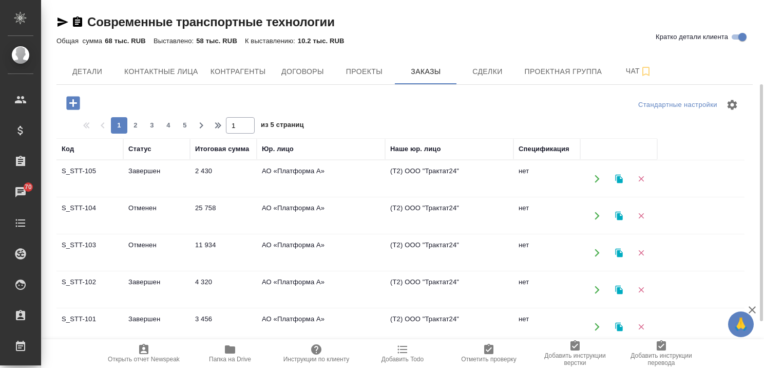
scroll to position [51, 0]
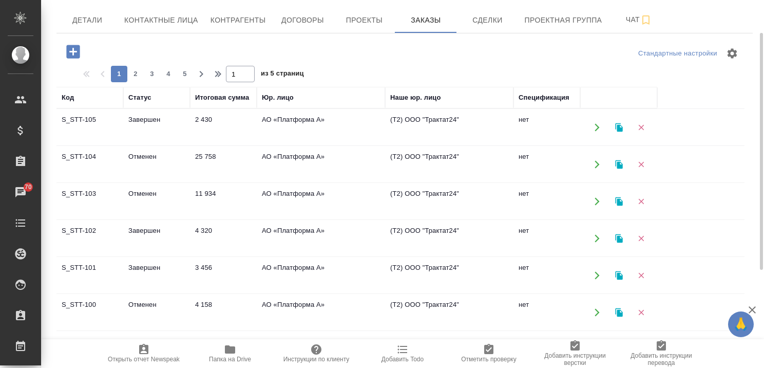
click at [143, 197] on td "Отменен" at bounding box center [156, 201] width 67 height 36
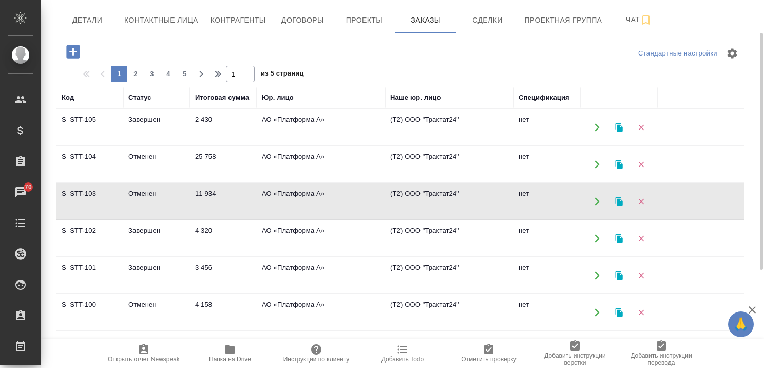
click at [143, 197] on td "Отменен" at bounding box center [156, 201] width 67 height 36
click at [154, 156] on td "Отменен" at bounding box center [156, 164] width 67 height 36
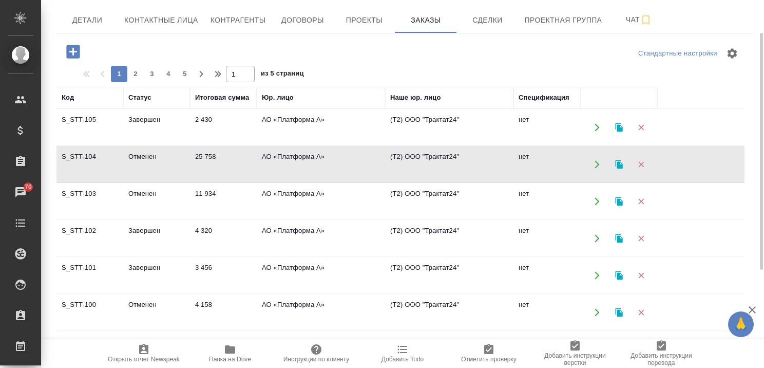
click at [154, 156] on td "Отменен" at bounding box center [156, 164] width 67 height 36
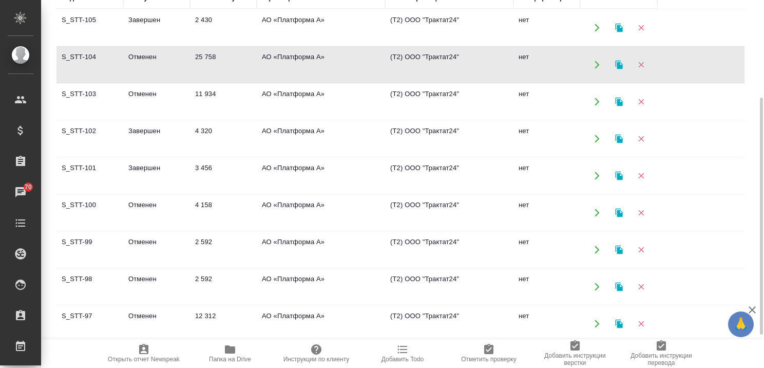
scroll to position [0, 0]
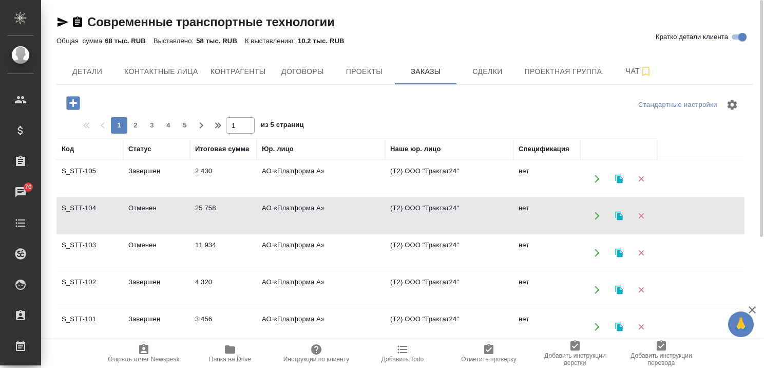
click at [132, 240] on td "Отменен" at bounding box center [156, 253] width 67 height 36
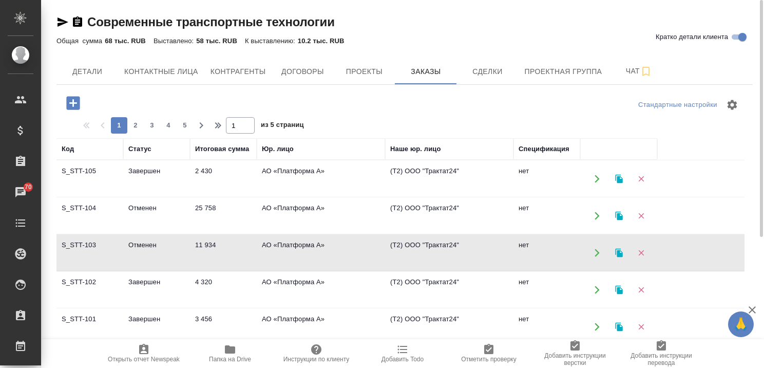
click at [132, 240] on td "Отменен" at bounding box center [156, 253] width 67 height 36
click at [137, 207] on td "Отменен" at bounding box center [156, 216] width 67 height 36
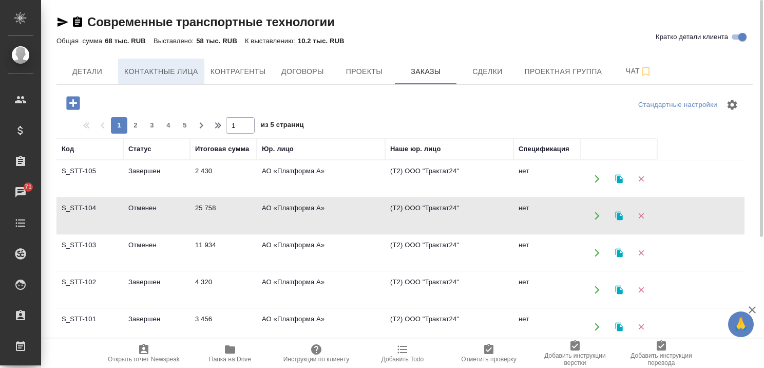
click at [159, 70] on span "Контактные лица" at bounding box center [161, 71] width 74 height 13
select select "RU"
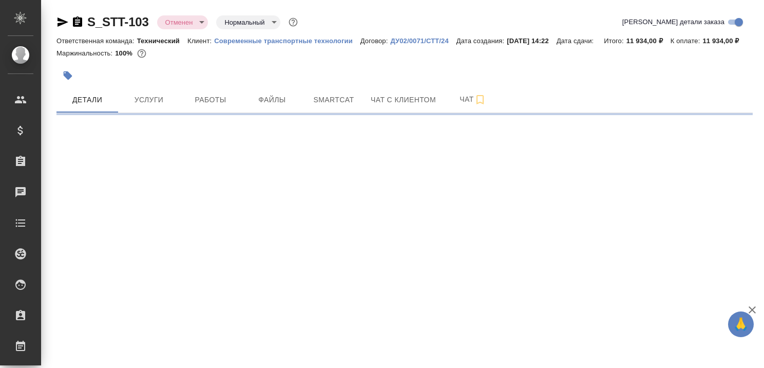
select select "RU"
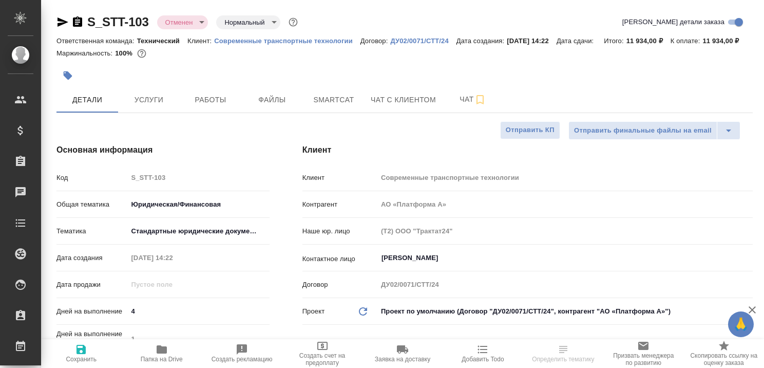
type textarea "x"
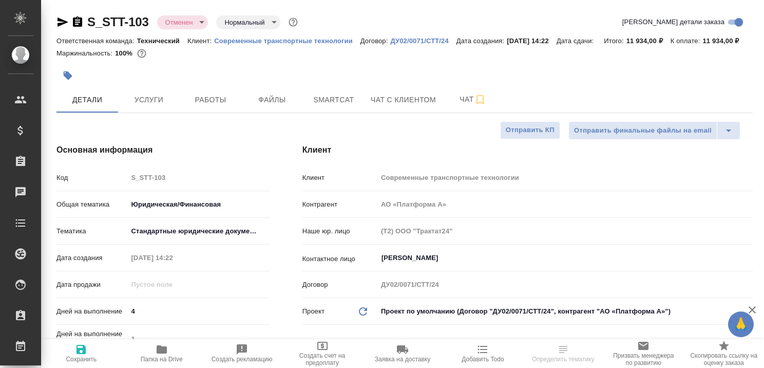
type textarea "x"
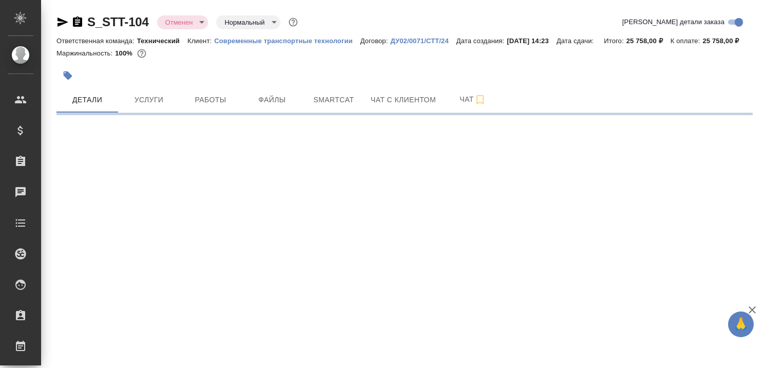
select select "RU"
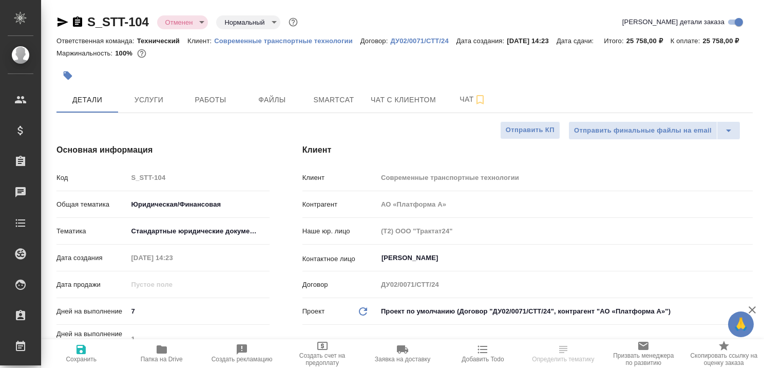
type textarea "x"
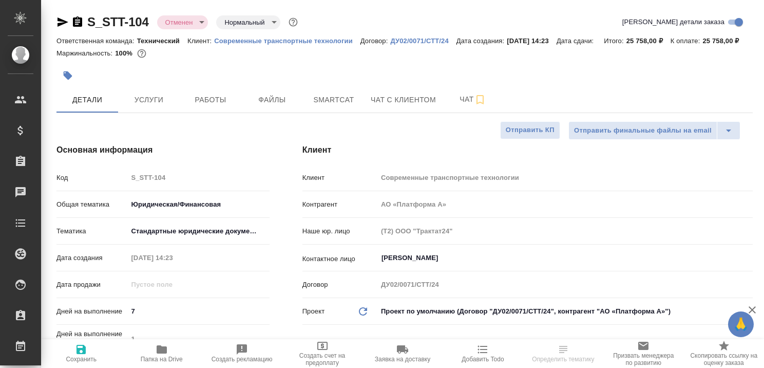
type textarea "x"
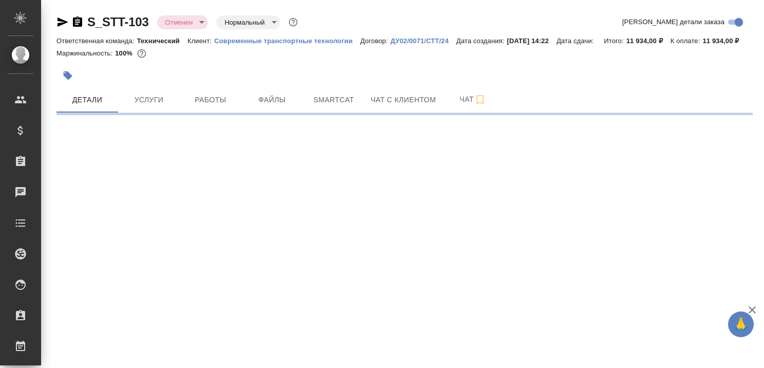
select select "RU"
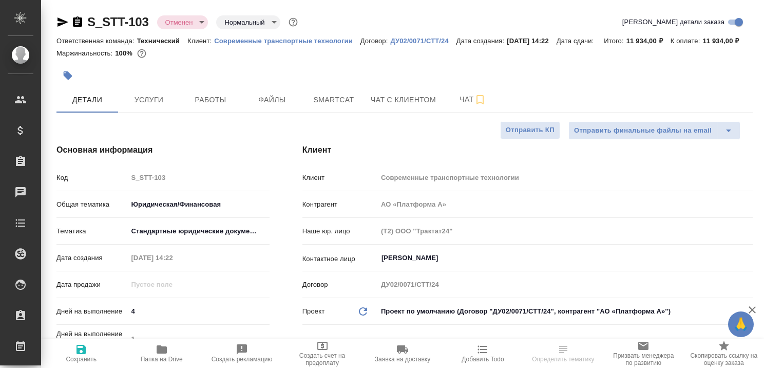
type textarea "x"
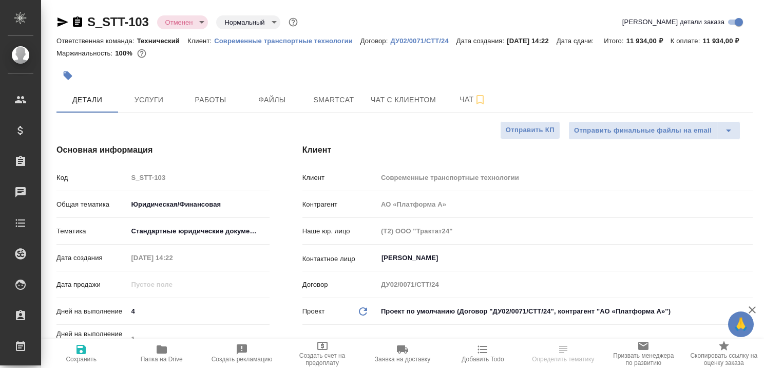
type textarea "x"
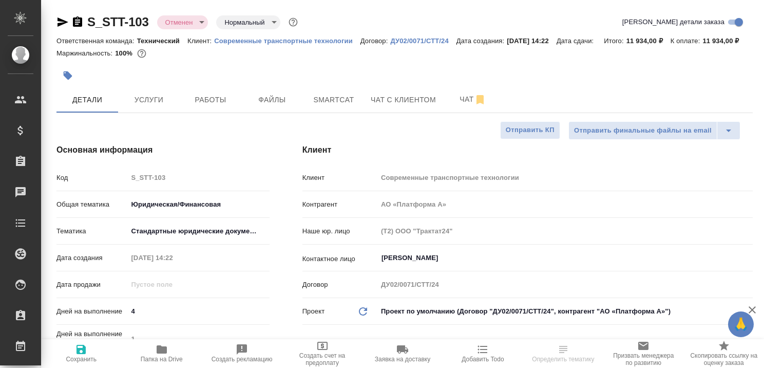
type textarea "x"
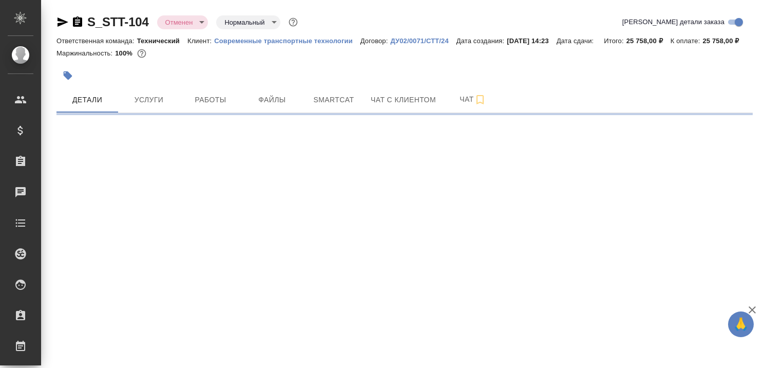
select select "RU"
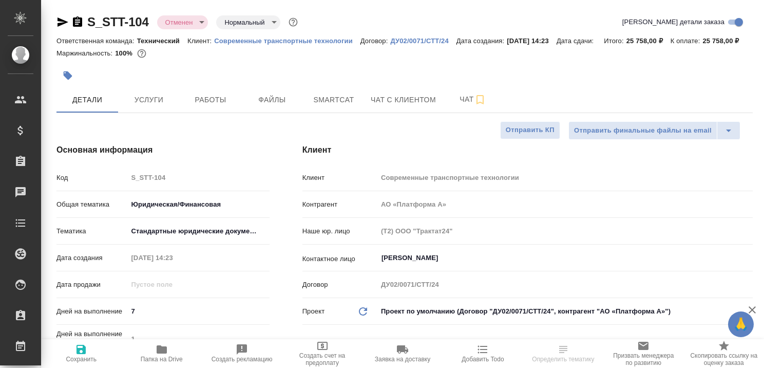
type textarea "x"
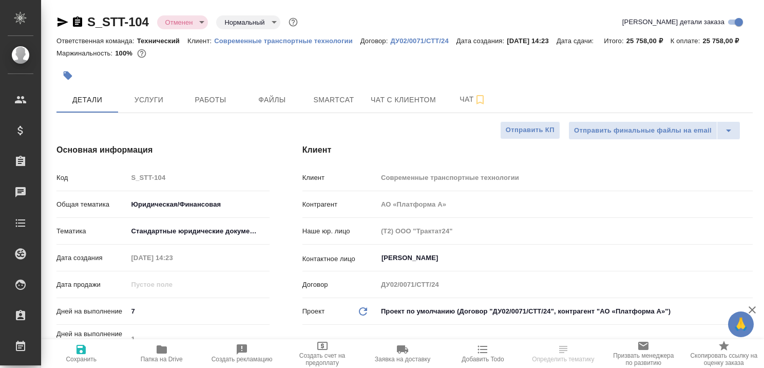
type textarea "x"
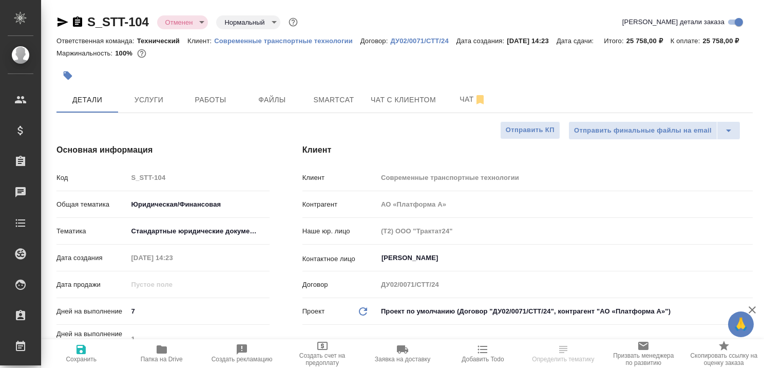
type textarea "x"
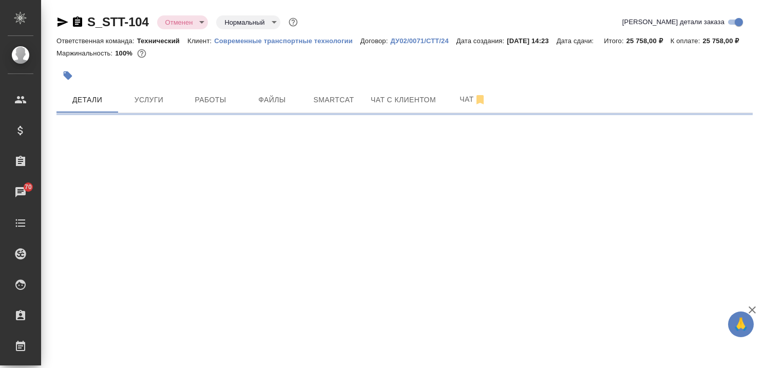
select select "RU"
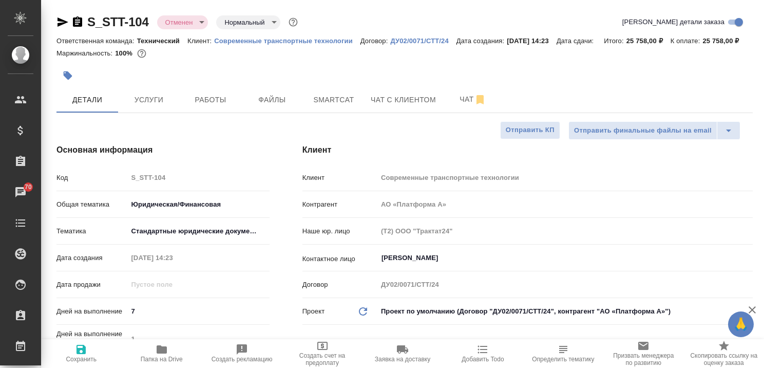
type textarea "x"
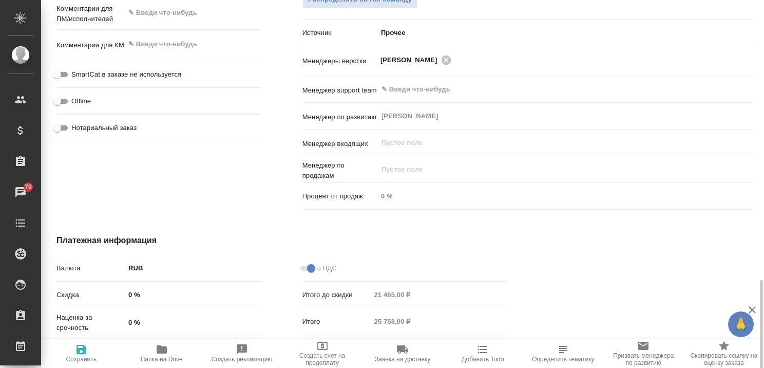
scroll to position [668, 0]
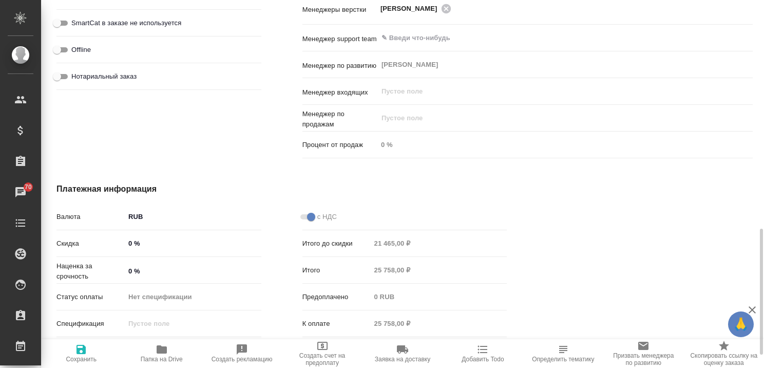
type textarea "x"
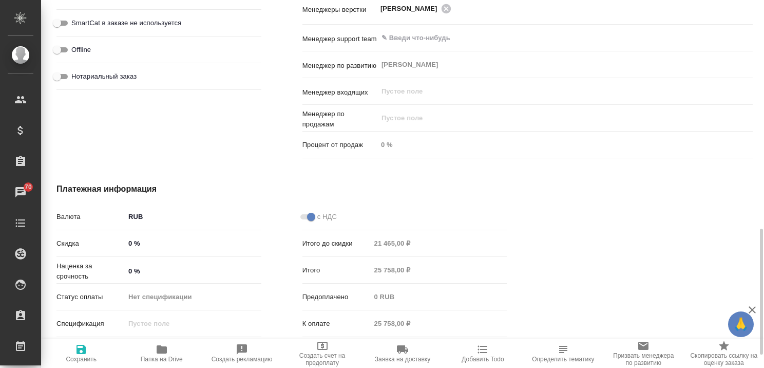
type textarea "x"
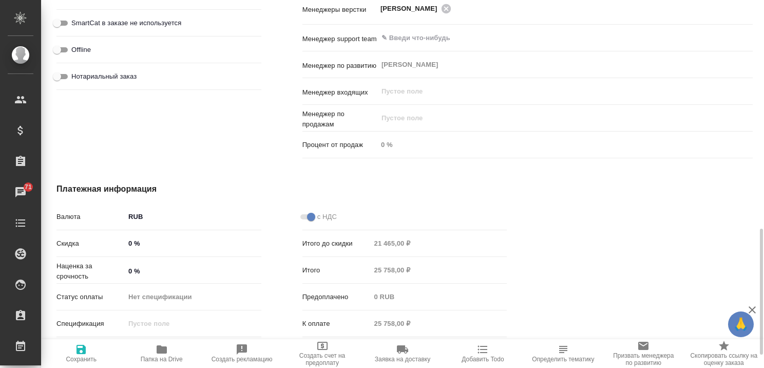
type textarea "x"
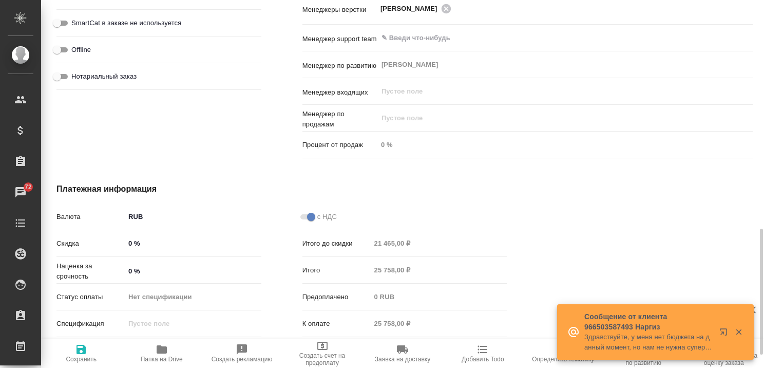
type textarea "x"
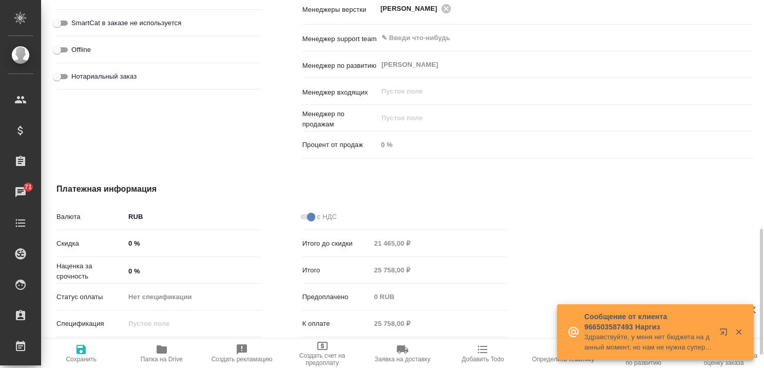
type textarea "x"
click at [735, 330] on icon "button" at bounding box center [739, 331] width 9 height 9
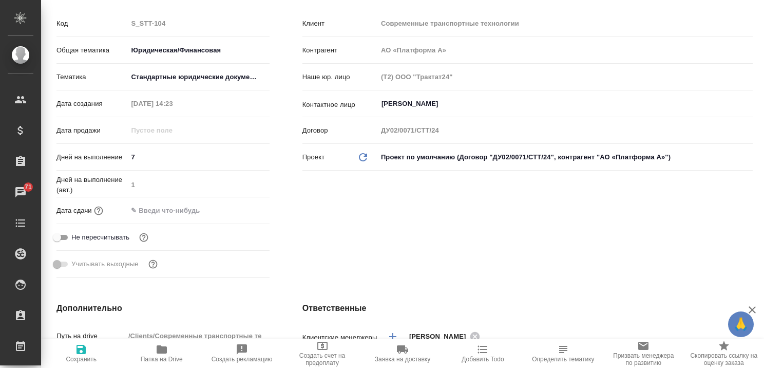
scroll to position [0, 0]
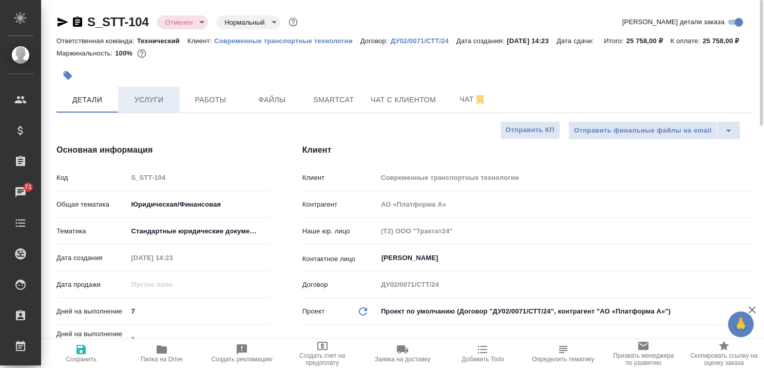
click at [147, 106] on span "Услуги" at bounding box center [148, 99] width 49 height 13
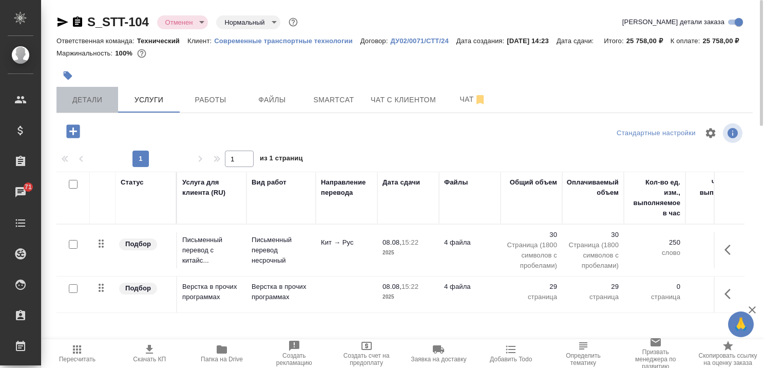
click at [94, 106] on span "Детали" at bounding box center [87, 99] width 49 height 13
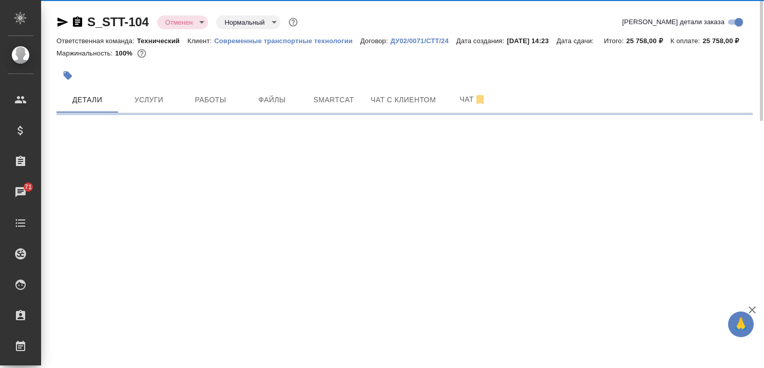
select select "RU"
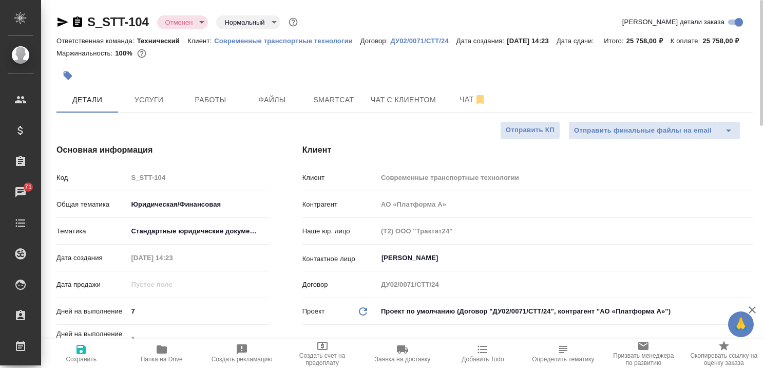
type textarea "x"
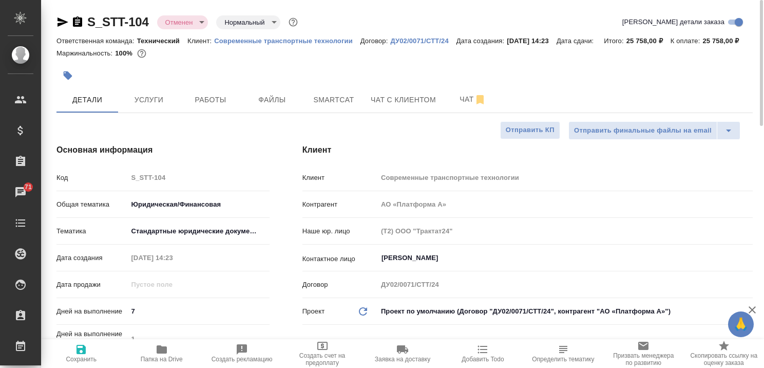
type textarea "x"
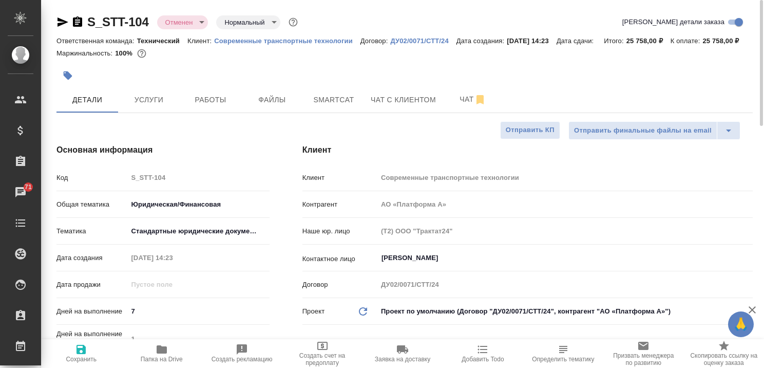
type textarea "x"
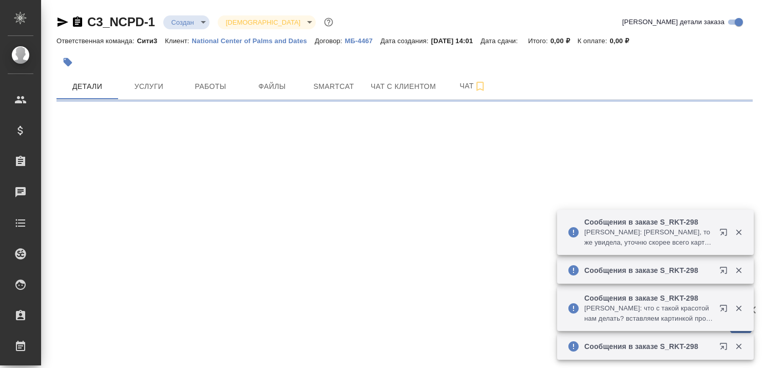
select select "RU"
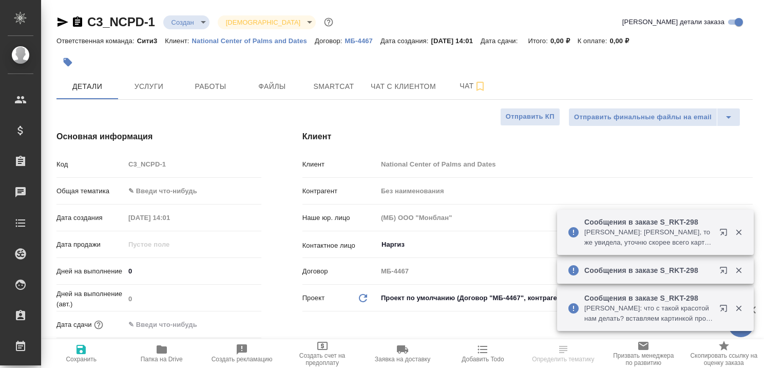
type textarea "x"
type input "[PERSON_NAME]"
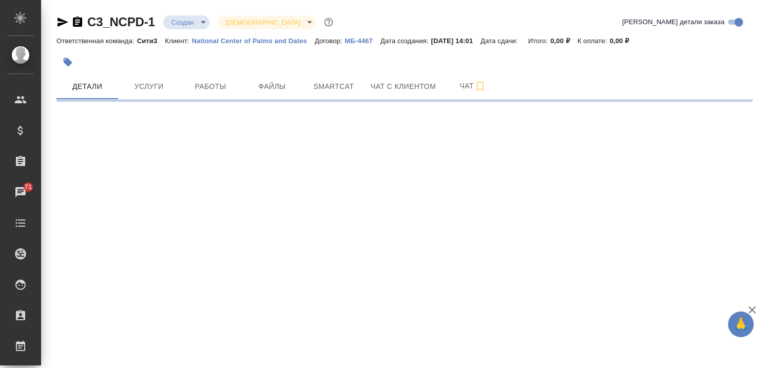
select select "RU"
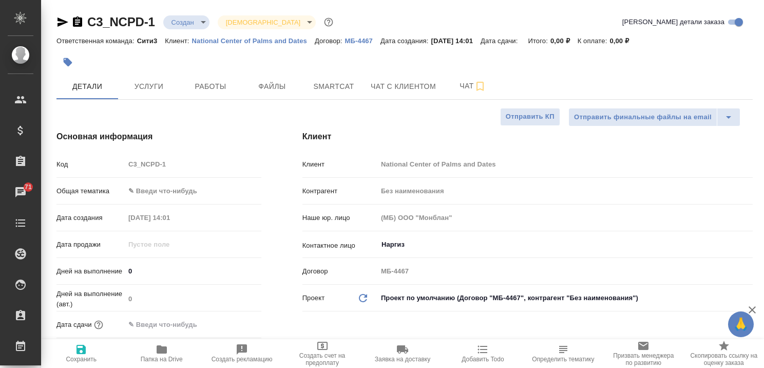
type textarea "x"
click at [403, 82] on span "Чат с клиентом" at bounding box center [403, 86] width 65 height 13
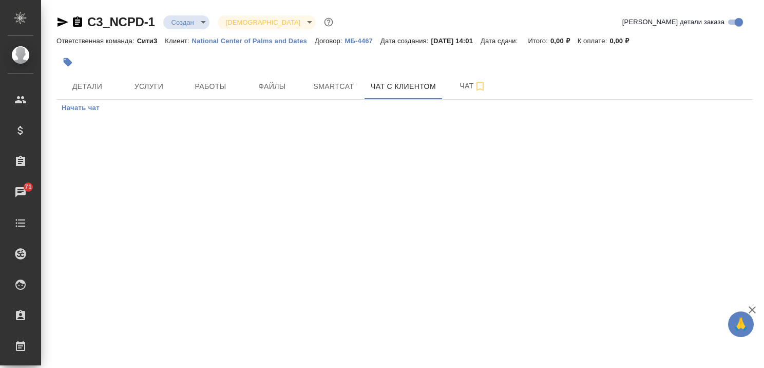
click at [751, 310] on icon "button" at bounding box center [752, 309] width 7 height 7
drag, startPoint x: 451, startPoint y: 204, endPoint x: 456, endPoint y: 216, distance: 12.9
click at [451, 203] on div ".cls-1 fill:#fff; AWATERA Kairova Bella Клиенты Спецификации Заказы 71 Чаты Tod…" at bounding box center [382, 184] width 764 height 368
click at [228, 146] on div ".cls-1 fill:#fff; AWATERA Kairova Bella Клиенты Спецификации Заказы 71 Чаты Tod…" at bounding box center [382, 184] width 764 height 368
click at [82, 82] on span "Детали" at bounding box center [87, 86] width 49 height 13
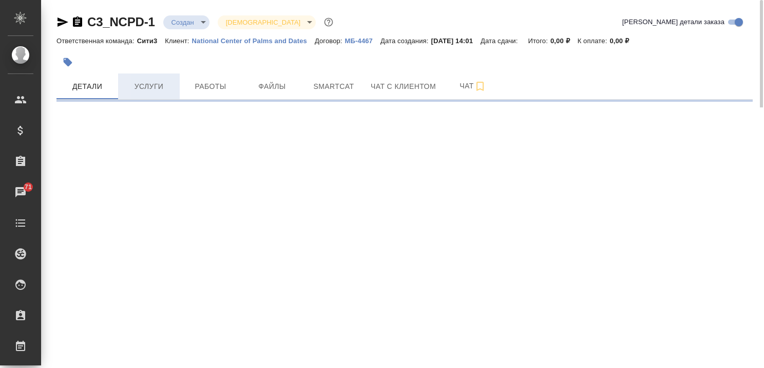
select select "RU"
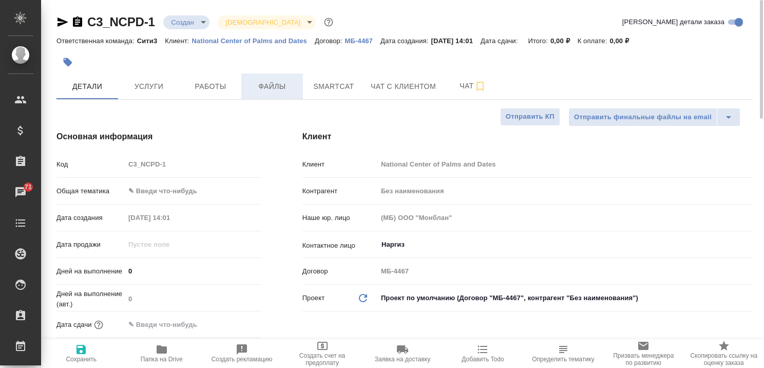
type textarea "x"
click at [242, 41] on p "National Center of Palms and Dates" at bounding box center [253, 41] width 123 height 8
type textarea "x"
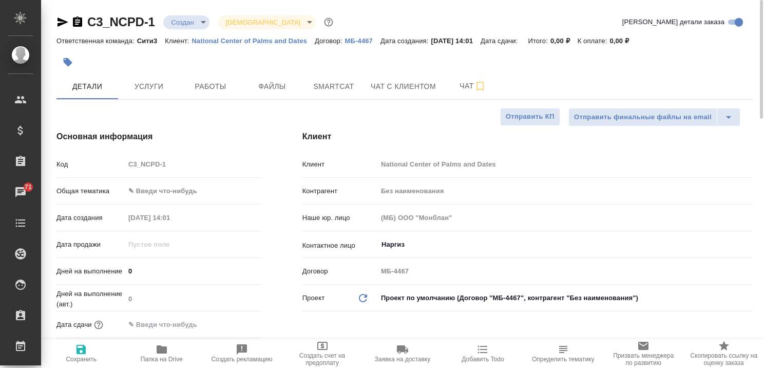
type textarea "x"
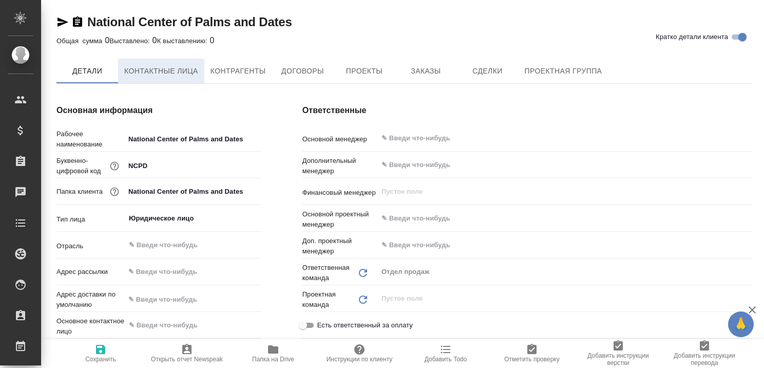
click at [162, 77] on span "Контактные лица" at bounding box center [161, 71] width 74 height 13
select select "RU"
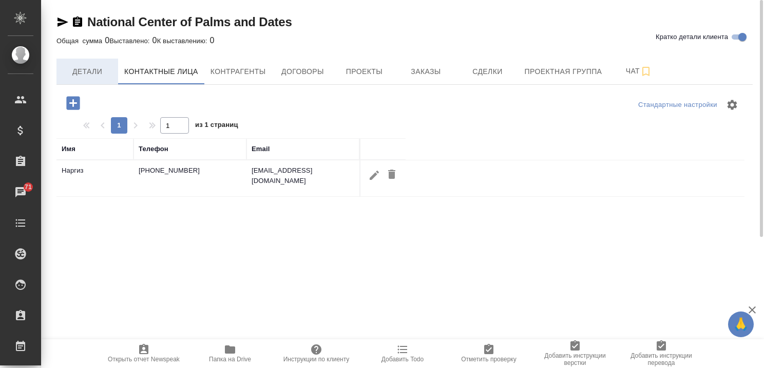
click at [88, 70] on span "Детали" at bounding box center [87, 71] width 49 height 13
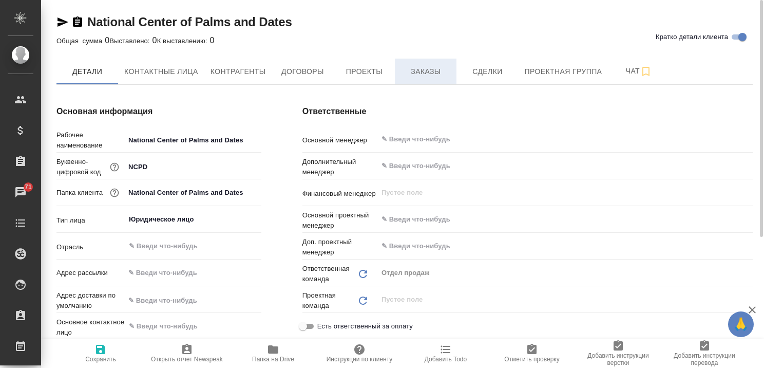
type textarea "x"
click at [419, 71] on span "Заказы" at bounding box center [425, 71] width 49 height 13
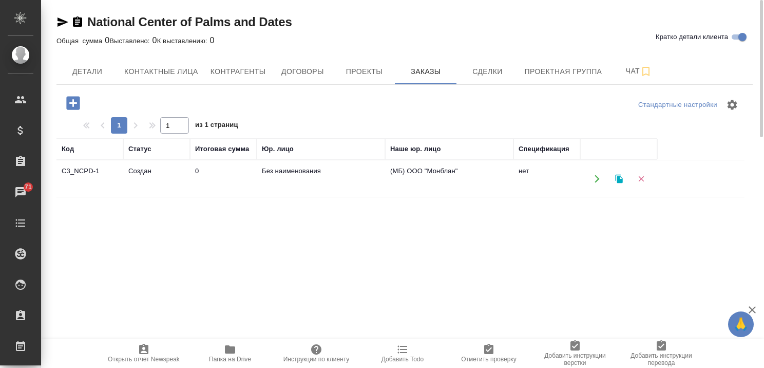
click at [150, 170] on td "Создан" at bounding box center [156, 179] width 67 height 36
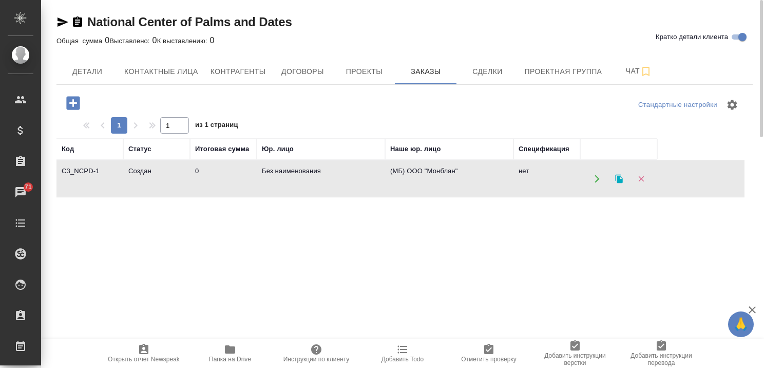
click at [150, 170] on td "Создан" at bounding box center [156, 179] width 67 height 36
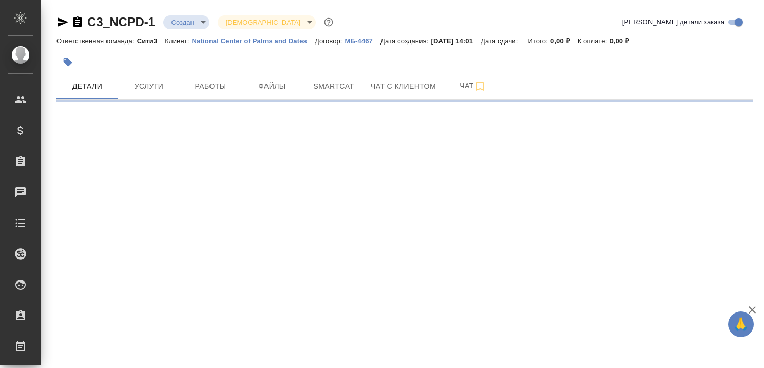
select select "RU"
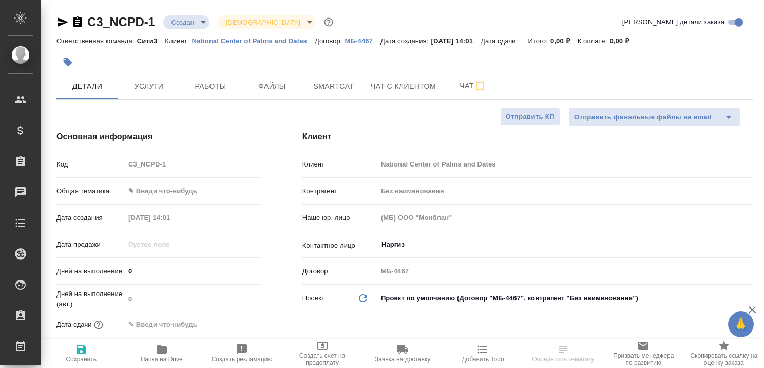
type textarea "x"
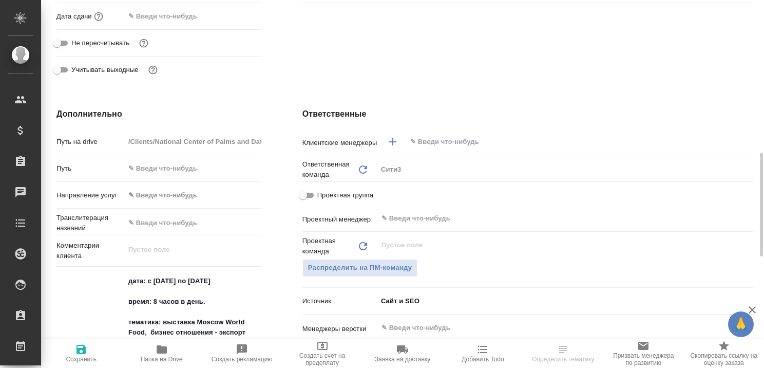
type textarea "x"
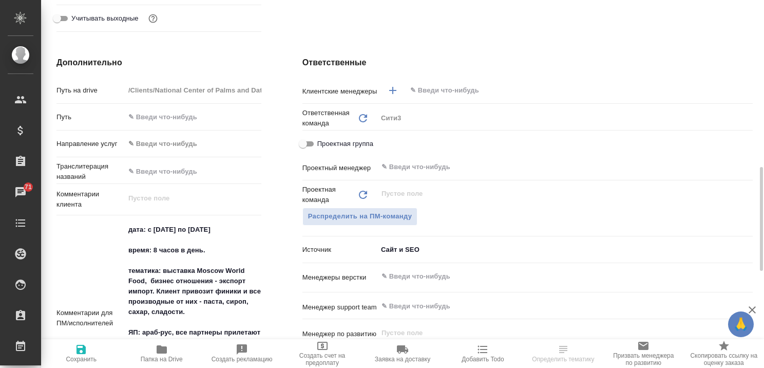
scroll to position [514, 0]
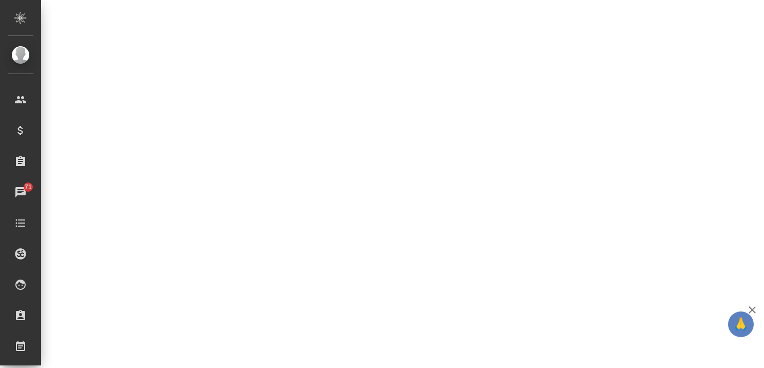
select select "RU"
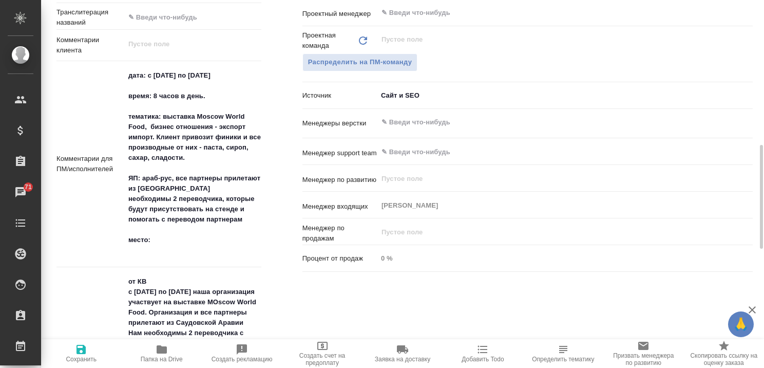
type textarea "x"
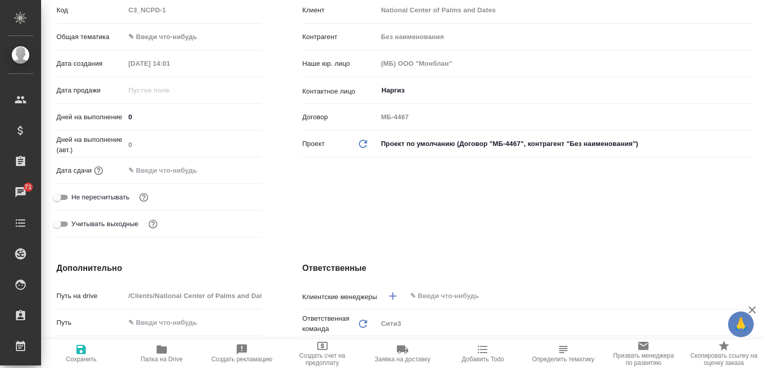
scroll to position [0, 0]
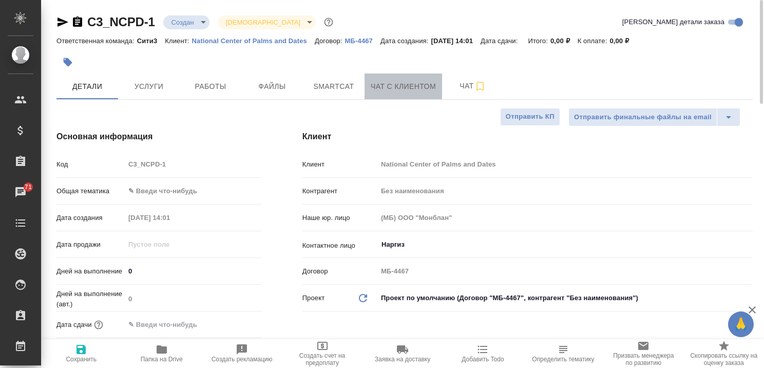
click at [403, 86] on span "Чат с клиентом" at bounding box center [403, 86] width 65 height 13
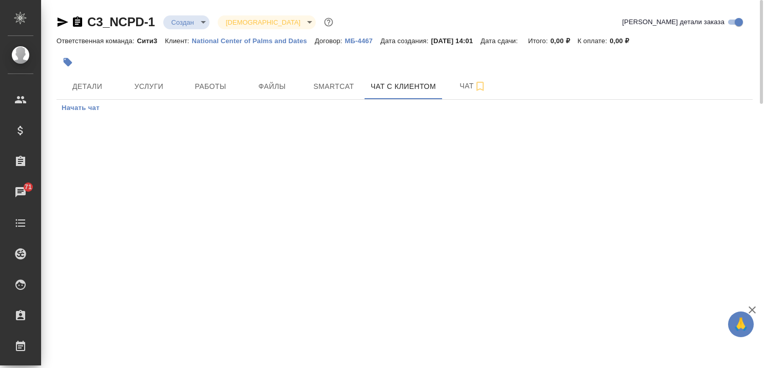
click at [86, 106] on span "Начать чат" at bounding box center [81, 108] width 38 height 12
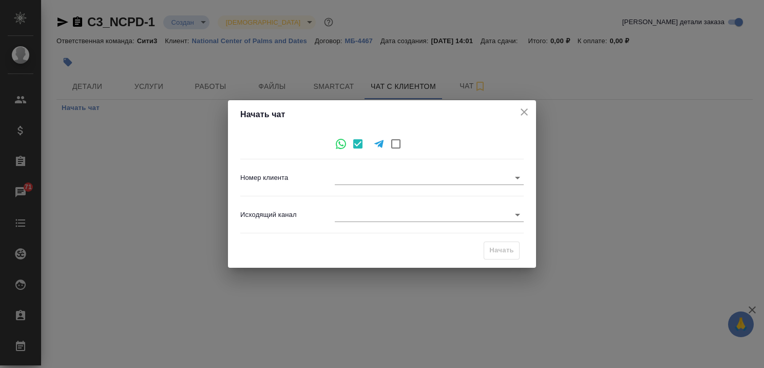
type input "7b7b043fbfca0060a372635a"
click at [516, 216] on body "🙏 .cls-1 fill:#fff; AWATERA Kairova Bella Клиенты Спецификации Заказы 71 Чаты T…" at bounding box center [382, 184] width 764 height 368
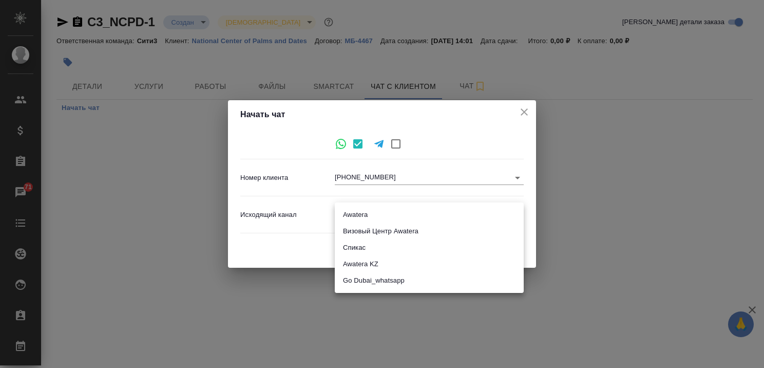
click at [362, 215] on li "Awatera" at bounding box center [429, 215] width 189 height 16
type input "2"
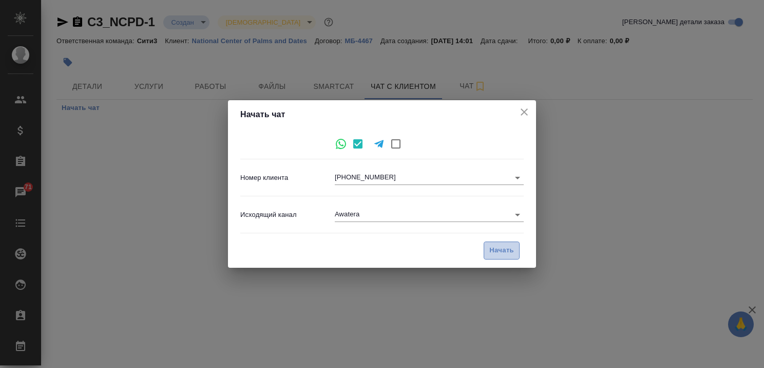
click at [496, 250] on span "Начать" at bounding box center [502, 251] width 25 height 12
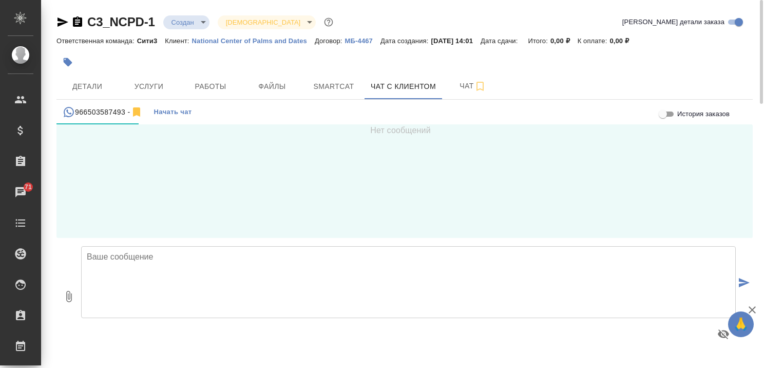
click at [347, 261] on textarea at bounding box center [408, 282] width 655 height 72
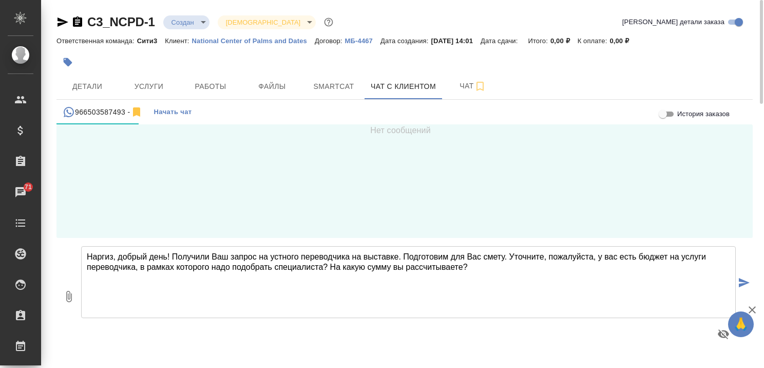
type textarea "Наргиз, добрый день! Получили Ваш запрос на устного переводчика на выставке. По…"
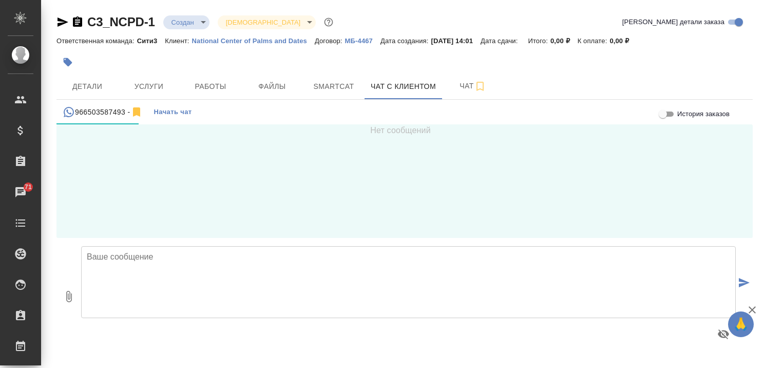
scroll to position [32, 0]
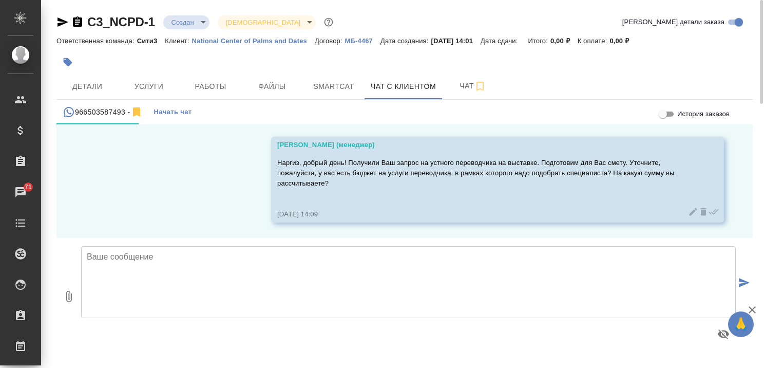
click at [750, 309] on icon "button" at bounding box center [752, 310] width 12 height 12
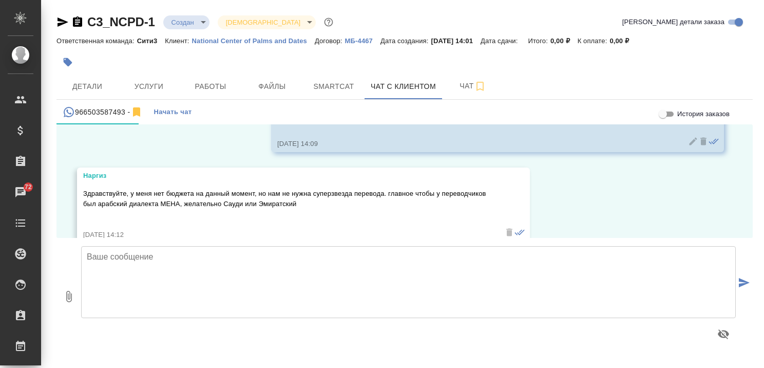
scroll to position [123, 0]
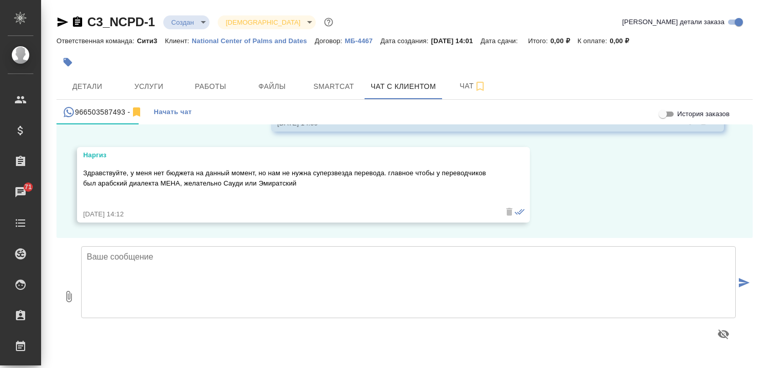
click at [144, 257] on textarea at bounding box center [408, 282] width 655 height 72
type textarea "Наргиз, принято, спасибо за уточнение!"
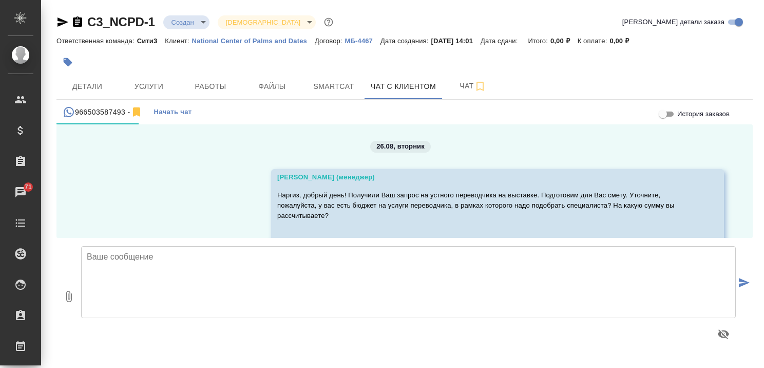
scroll to position [203, 0]
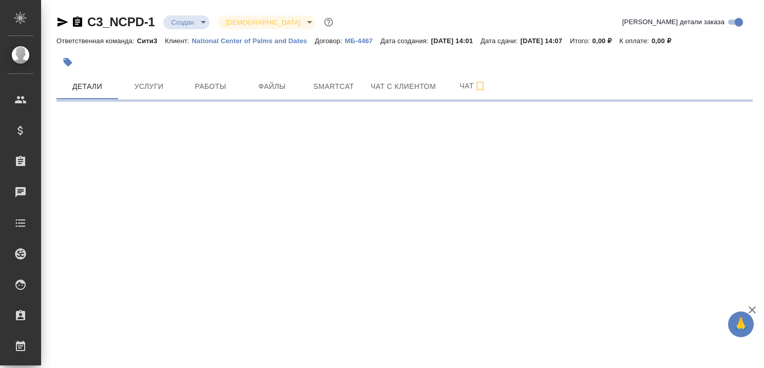
select select "RU"
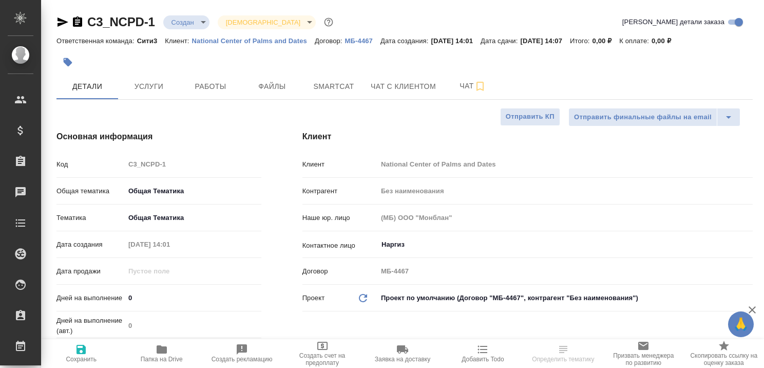
type textarea "x"
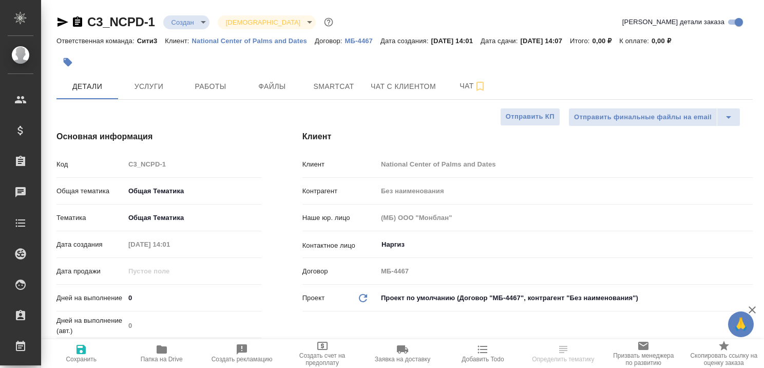
type textarea "x"
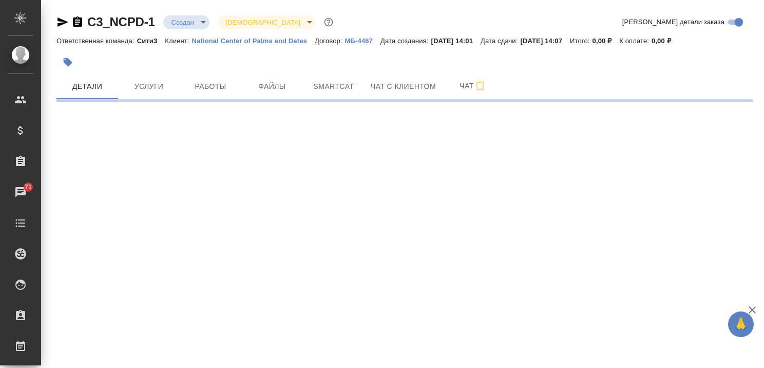
select select "RU"
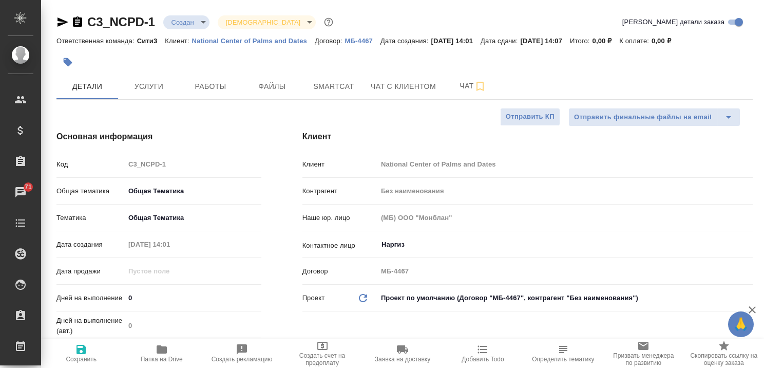
type textarea "x"
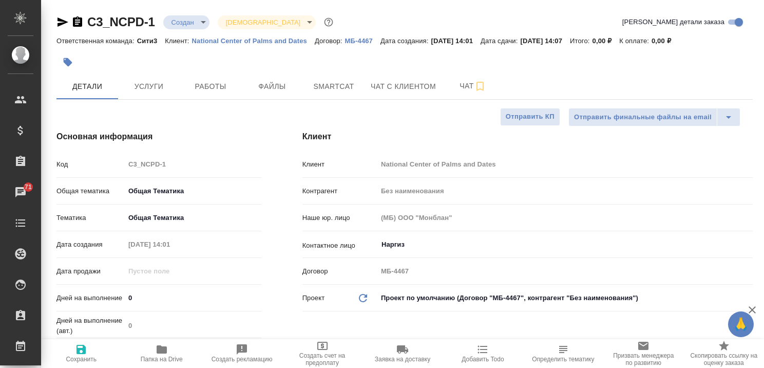
type textarea "x"
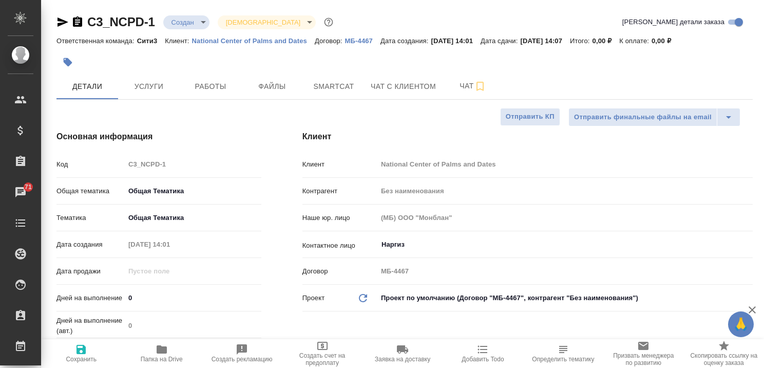
type textarea "x"
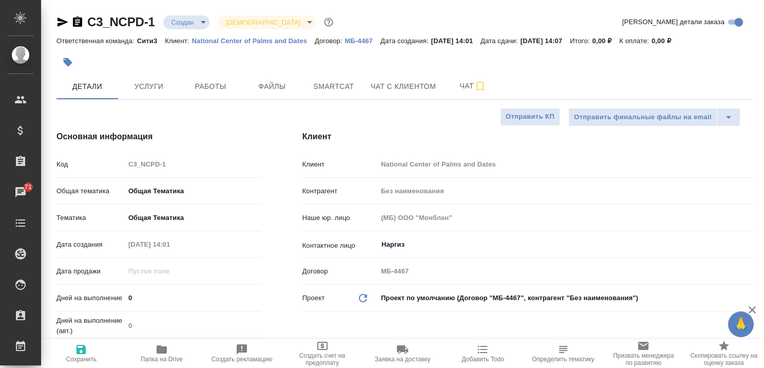
click at [252, 45] on div "Ответственная команда: Сити3 Клиент: National Center of Palms and Dates Договор…" at bounding box center [405, 40] width 697 height 12
click at [251, 41] on p "National Center of Palms and Dates" at bounding box center [253, 41] width 123 height 8
type textarea "x"
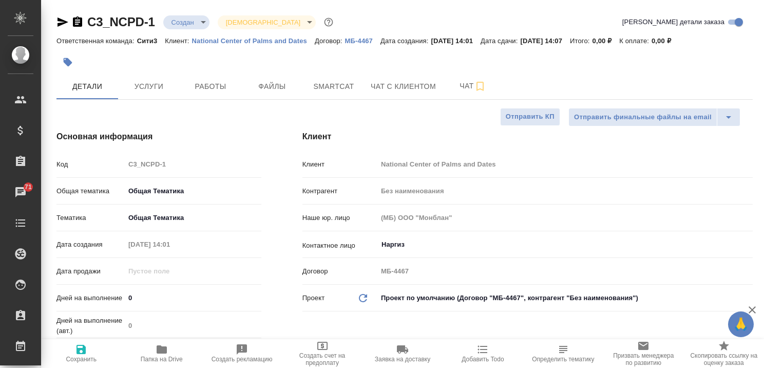
type textarea "x"
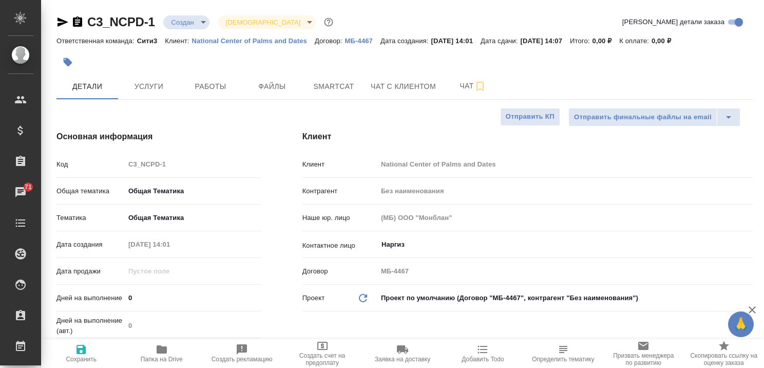
type textarea "x"
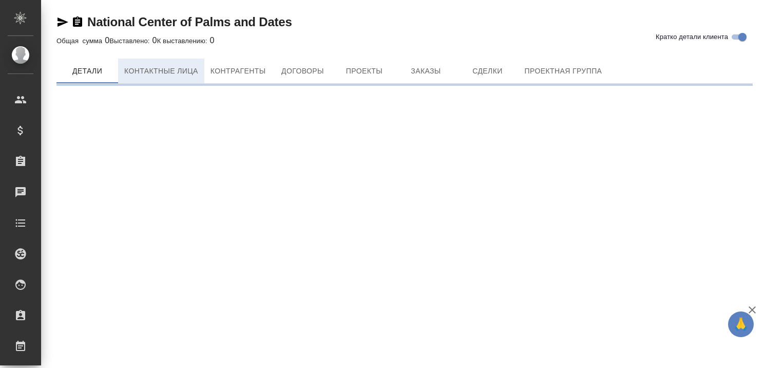
click at [147, 65] on span "Контактные лица" at bounding box center [161, 71] width 74 height 13
select select "RU"
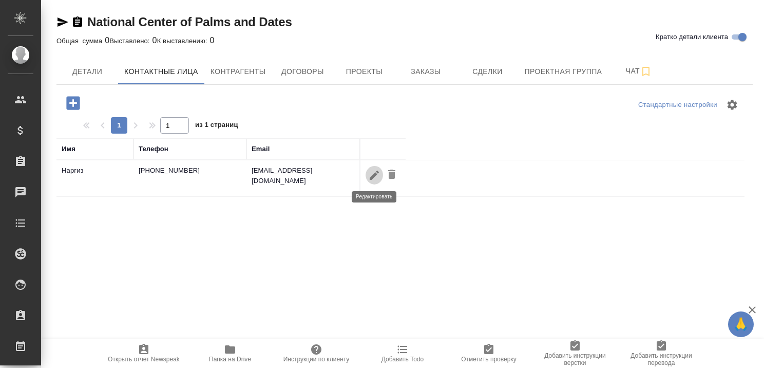
click at [372, 174] on icon "button" at bounding box center [374, 175] width 12 height 12
type input "Наргиз"
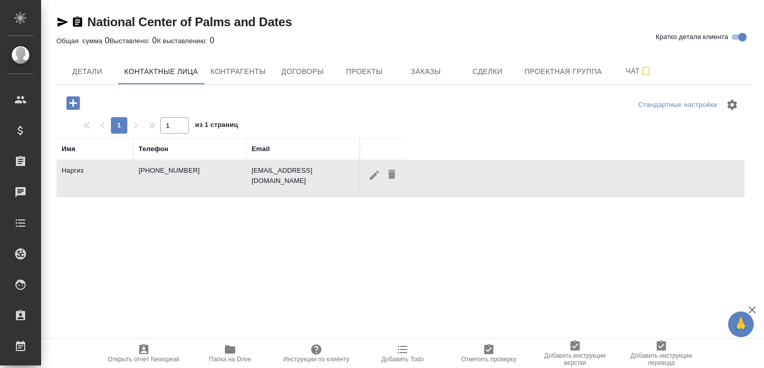
click at [368, 175] on button "button" at bounding box center [374, 174] width 17 height 19
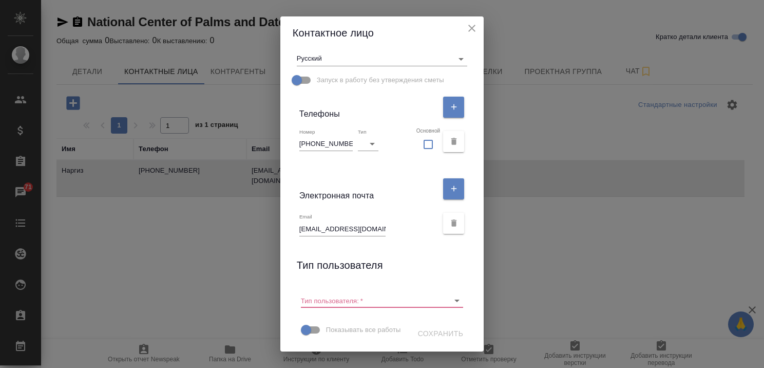
scroll to position [188, 0]
drag, startPoint x: 298, startPoint y: 210, endPoint x: 383, endPoint y: 210, distance: 85.3
click at [383, 213] on div "Email nsafarova@ncpd.gov.sa" at bounding box center [369, 224] width 139 height 23
drag, startPoint x: 299, startPoint y: 124, endPoint x: 351, endPoint y: 127, distance: 52.0
click at [351, 127] on div "Номер +966503587493 Тип ​ Основной" at bounding box center [382, 141] width 179 height 35
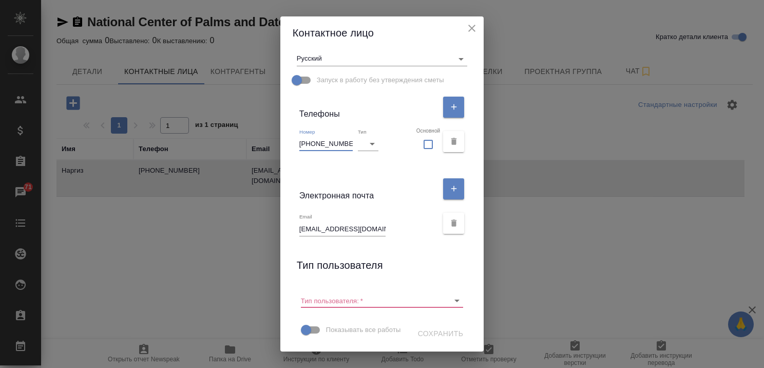
click at [473, 26] on icon "close" at bounding box center [472, 28] width 12 height 12
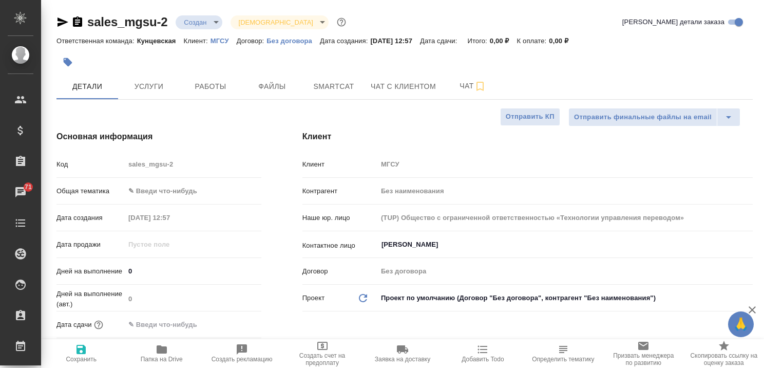
select select "RU"
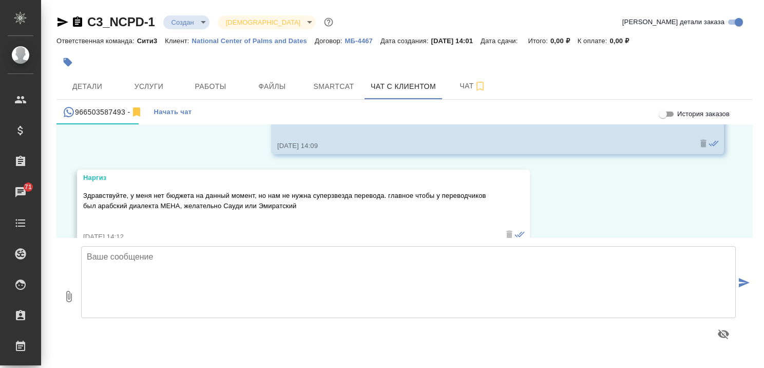
scroll to position [203, 0]
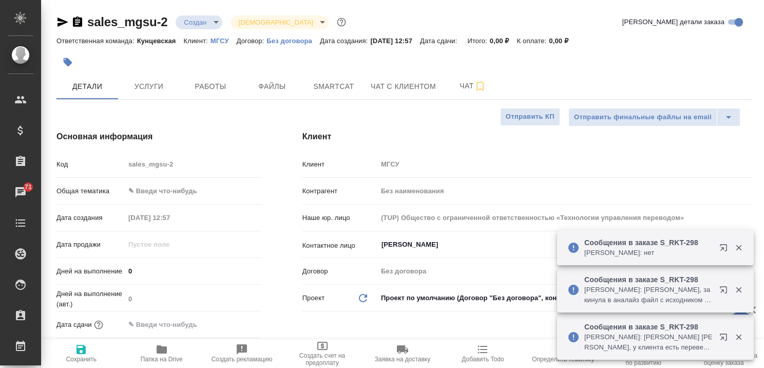
select select "RU"
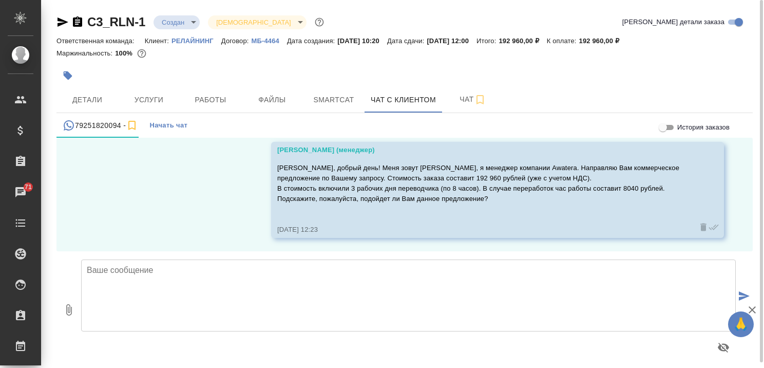
scroll to position [123, 0]
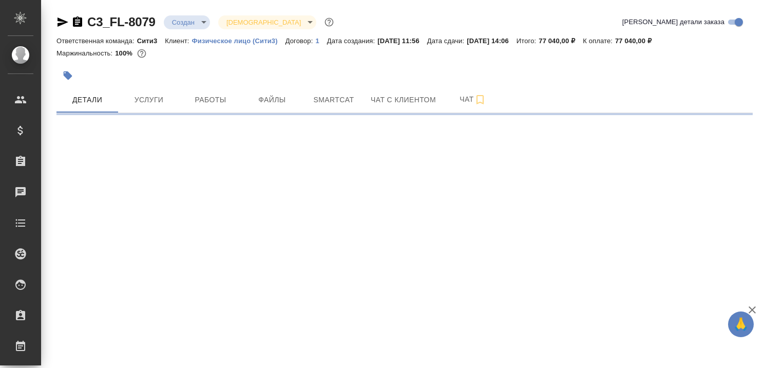
select select "RU"
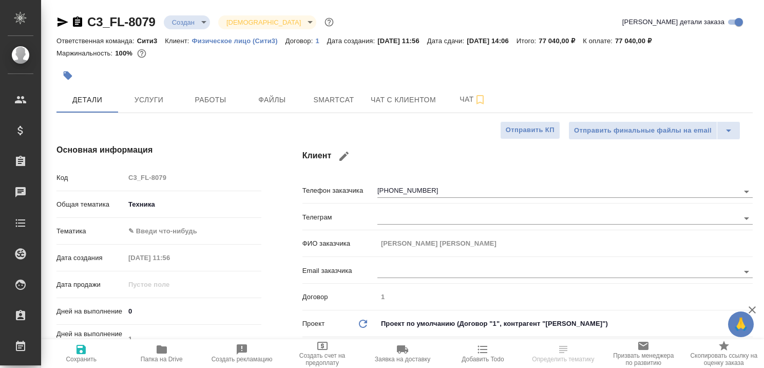
type textarea "x"
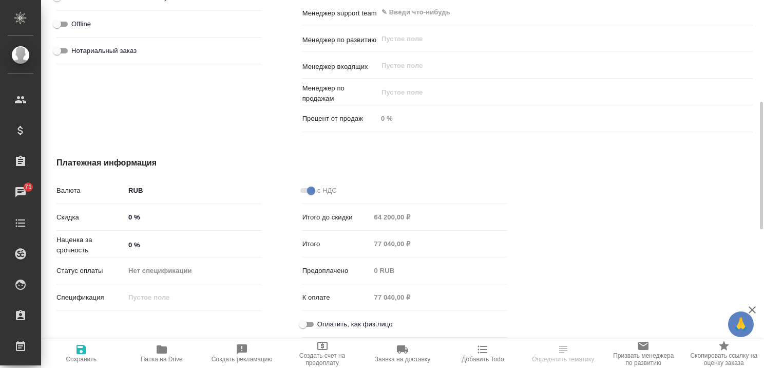
scroll to position [488, 0]
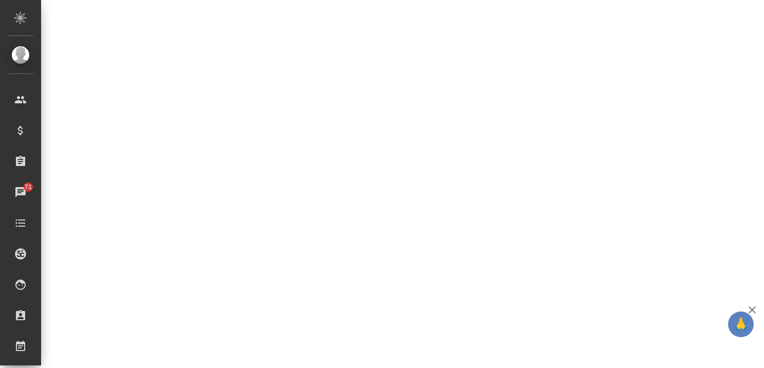
select select "RU"
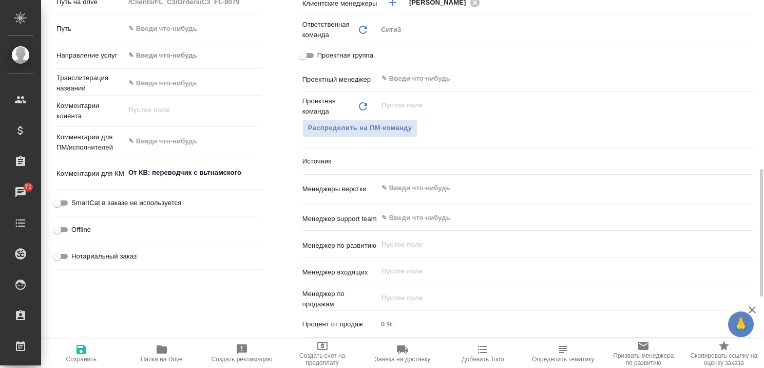
type textarea "x"
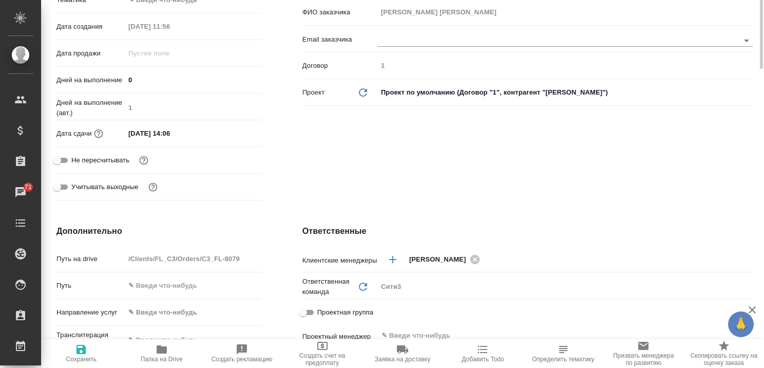
scroll to position [0, 0]
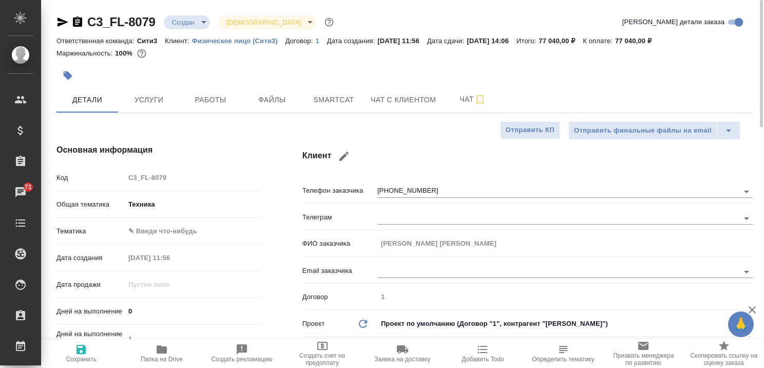
type textarea "x"
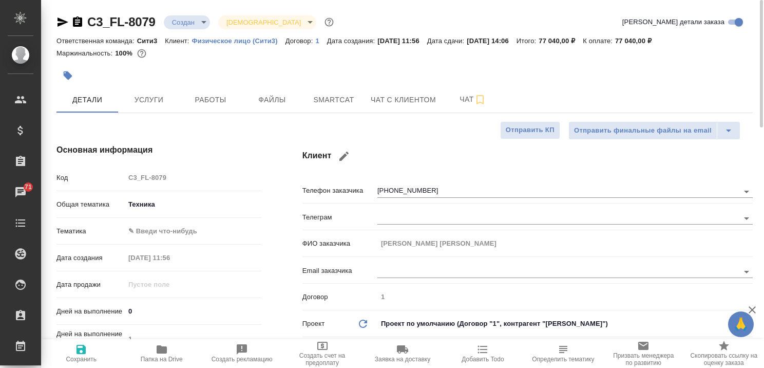
type textarea "x"
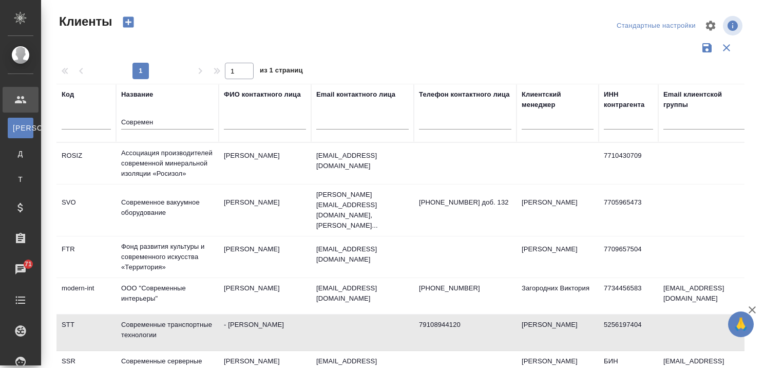
select select "RU"
